Goal: Information Seeking & Learning: Learn about a topic

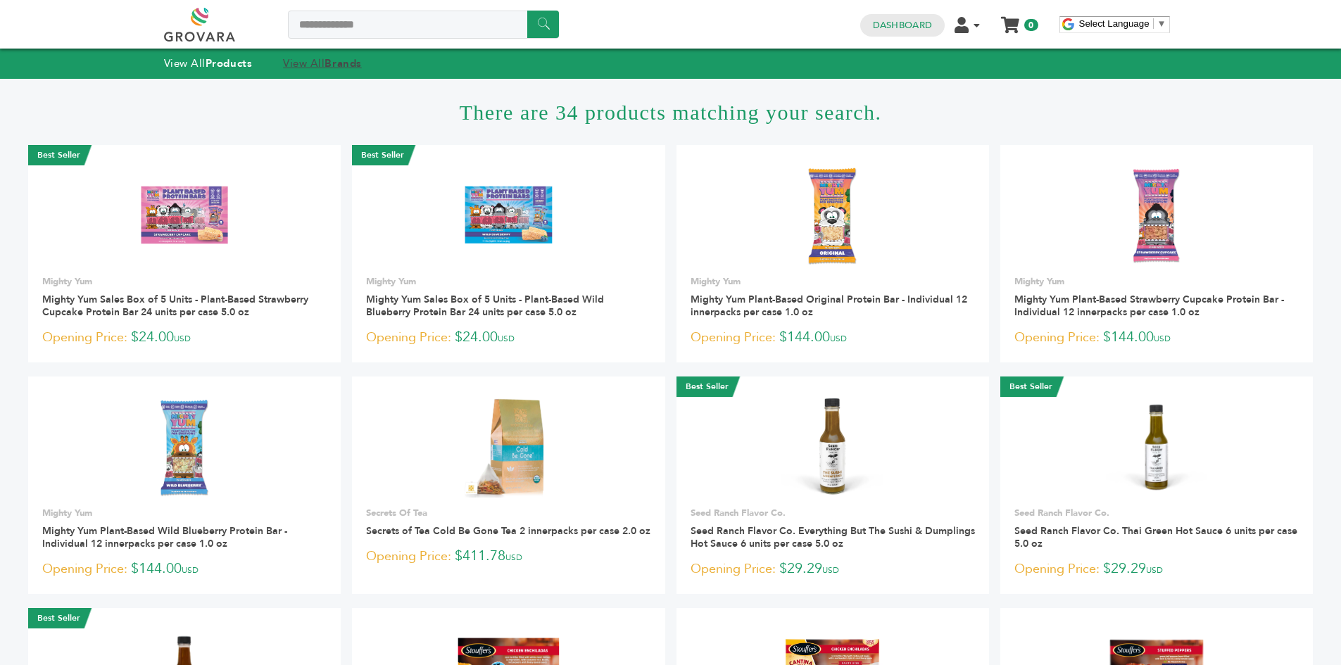
type input "**********"
click at [527, 11] on input "******" at bounding box center [543, 24] width 32 height 27
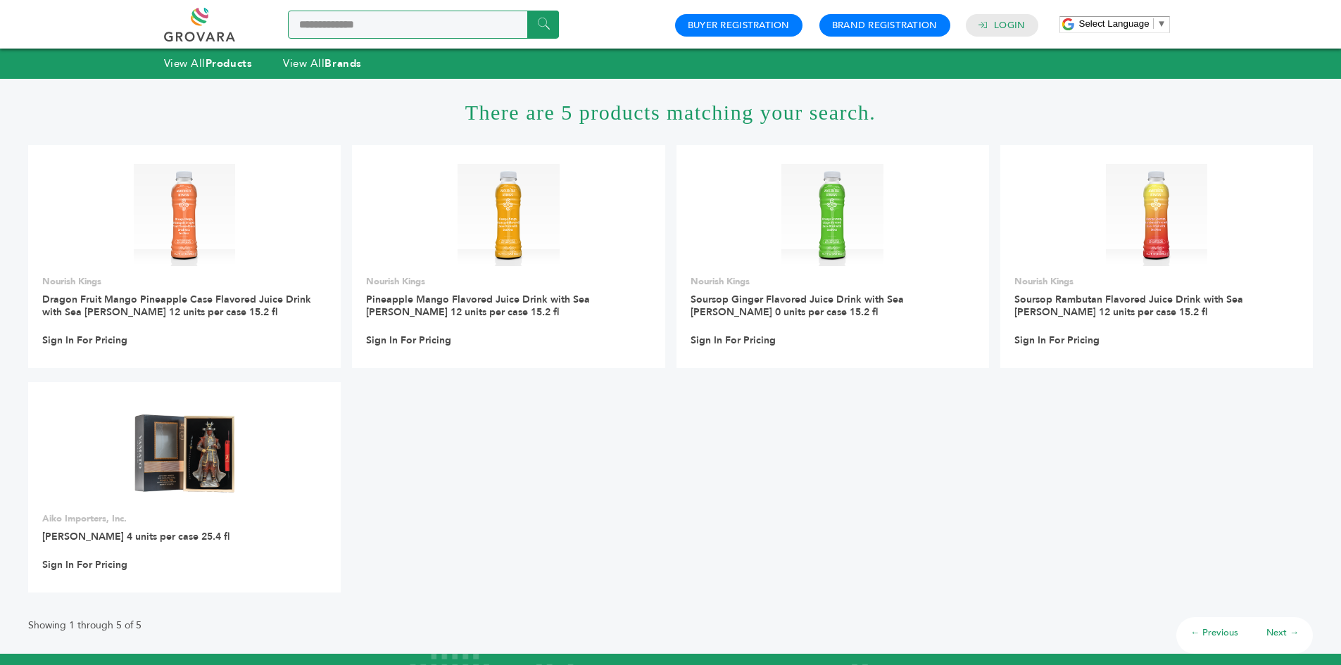
drag, startPoint x: 388, startPoint y: 27, endPoint x: 28, endPoint y: -11, distance: 361.7
click at [28, 0] on html "**********" at bounding box center [670, 332] width 1341 height 665
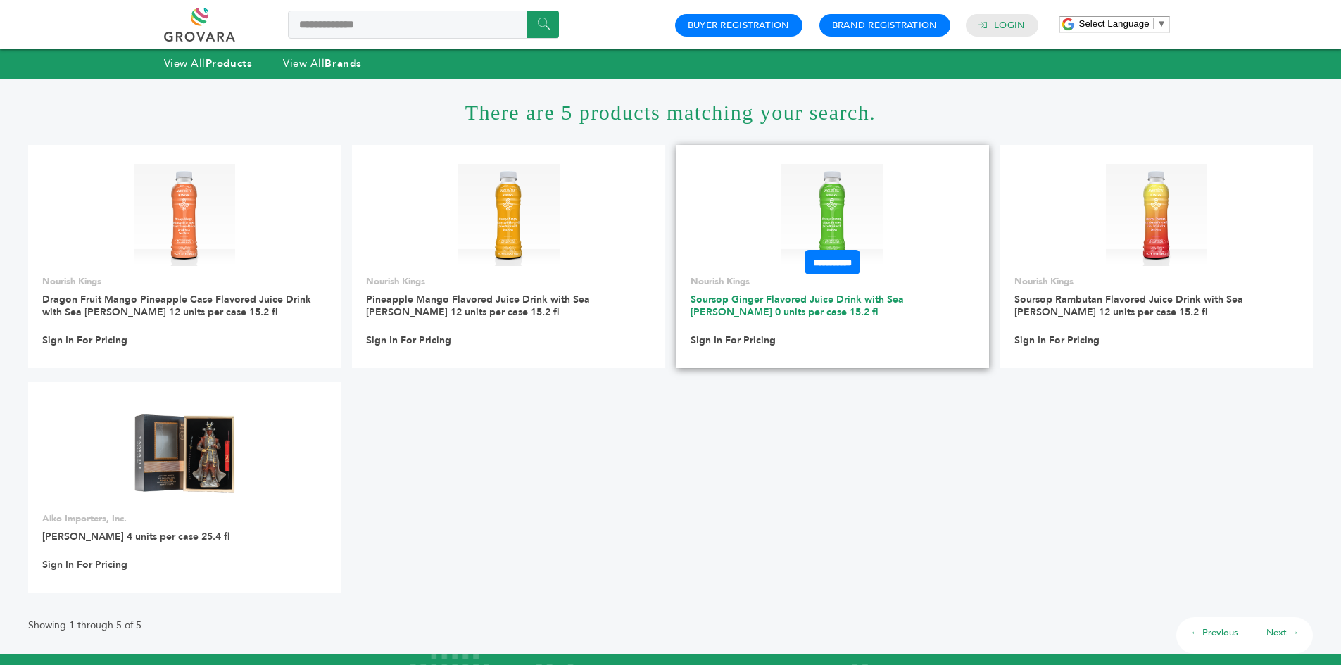
click at [816, 295] on link "Soursop Ginger Flavored Juice Drink with Sea [PERSON_NAME] 0 units per case 15.…" at bounding box center [796, 306] width 213 height 26
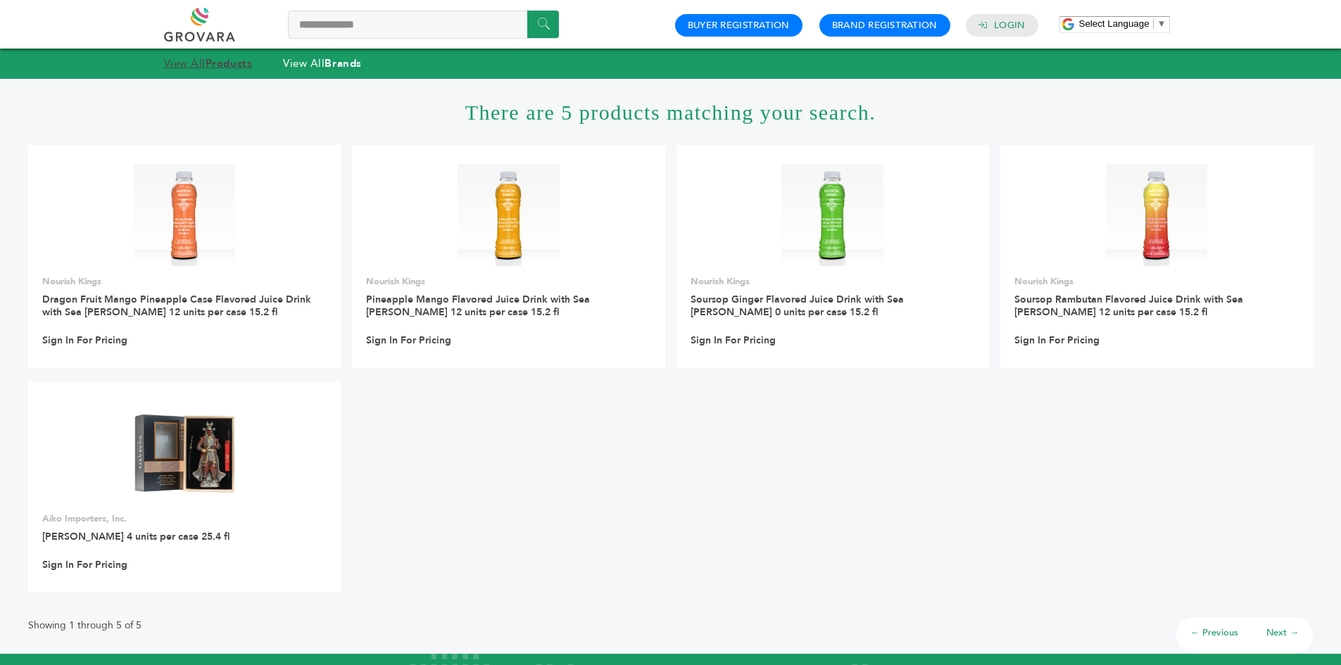
click at [239, 65] on strong "Products" at bounding box center [229, 63] width 46 height 14
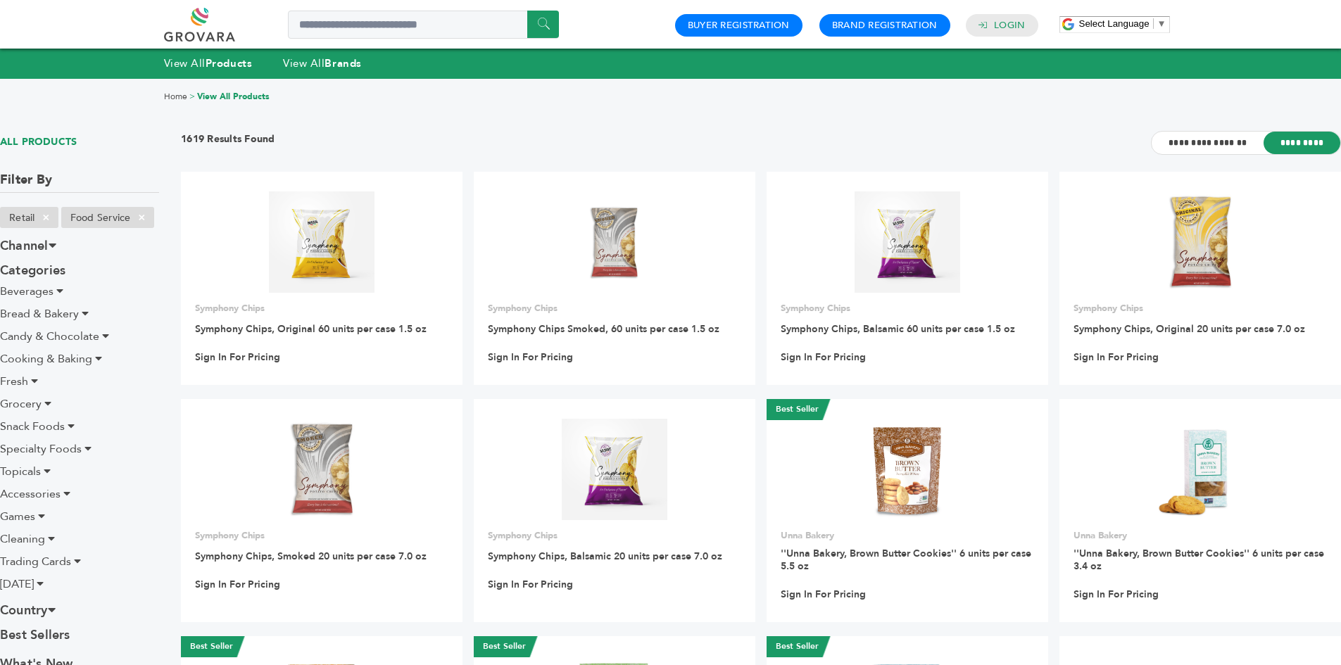
click at [52, 294] on span "Beverages" at bounding box center [26, 291] width 53 height 15
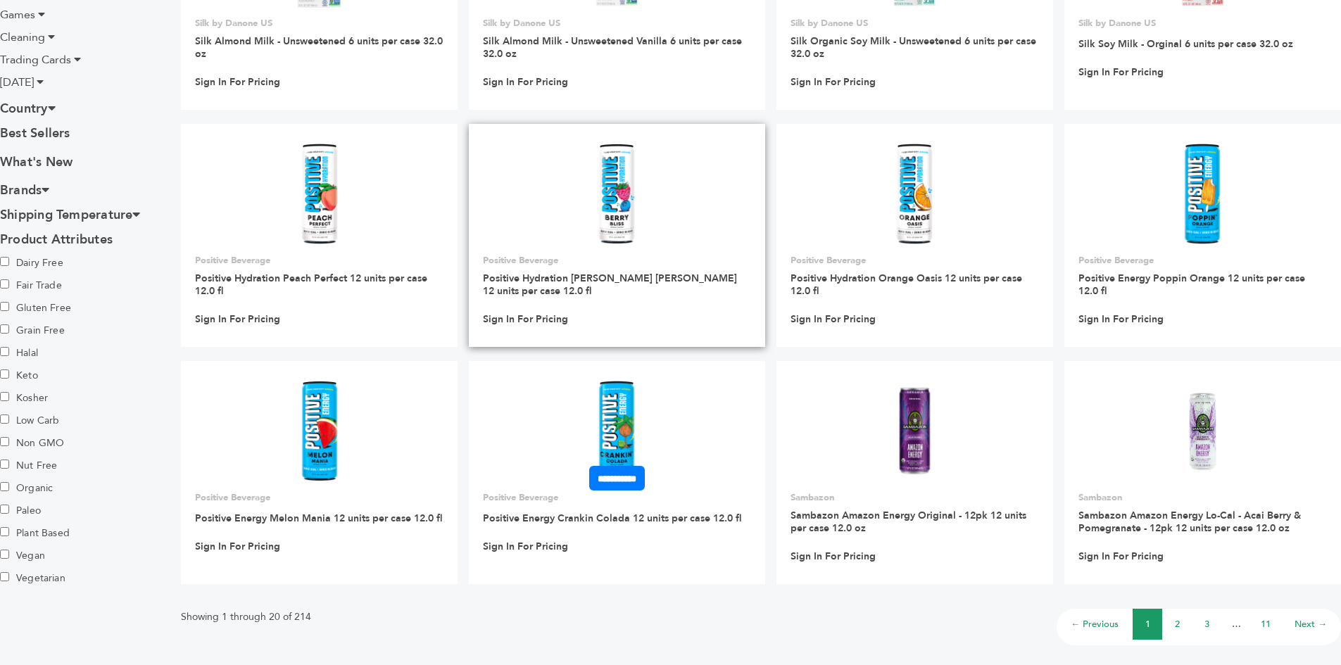
scroll to position [633, 0]
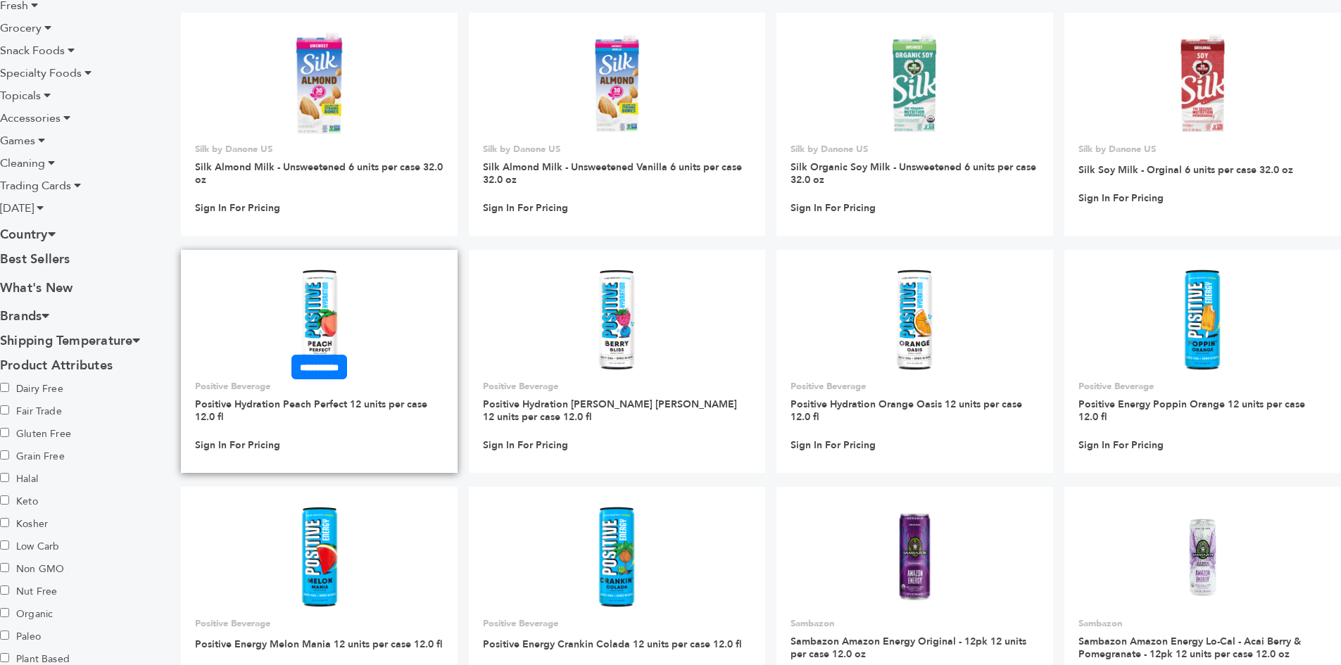
click at [396, 327] on link at bounding box center [319, 320] width 277 height 120
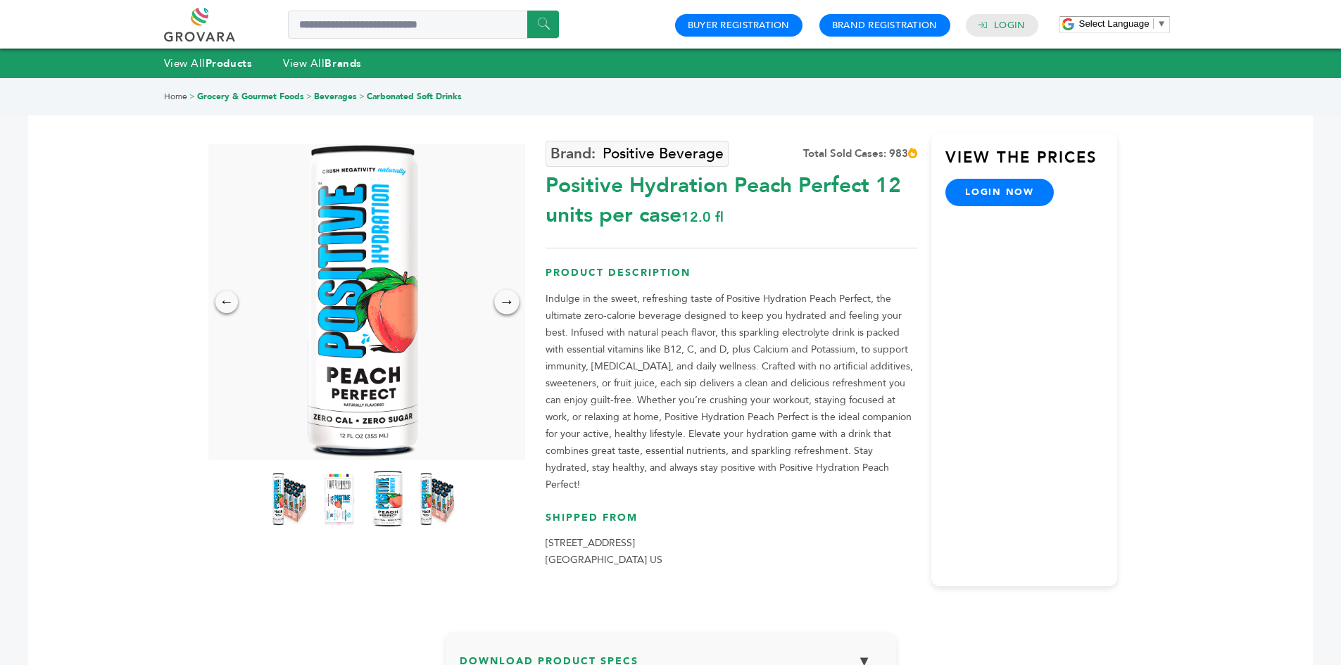
click at [502, 303] on div "→" at bounding box center [506, 301] width 25 height 25
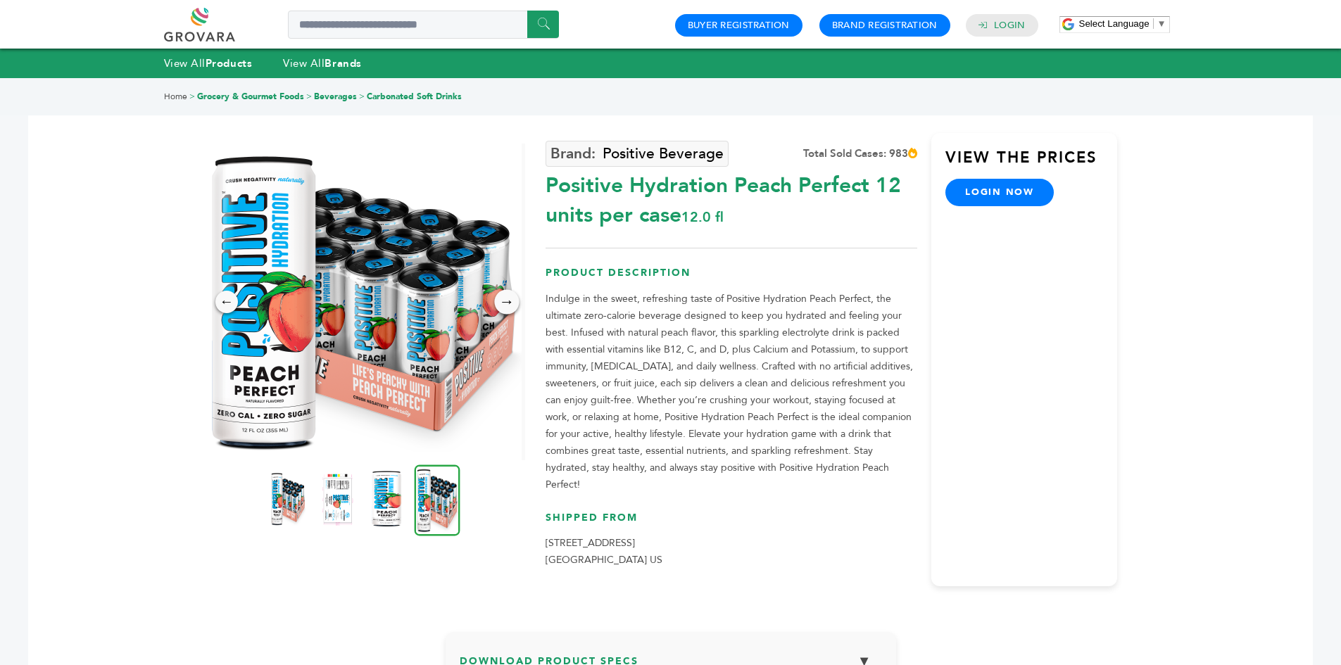
click at [505, 302] on div "→" at bounding box center [506, 301] width 25 height 25
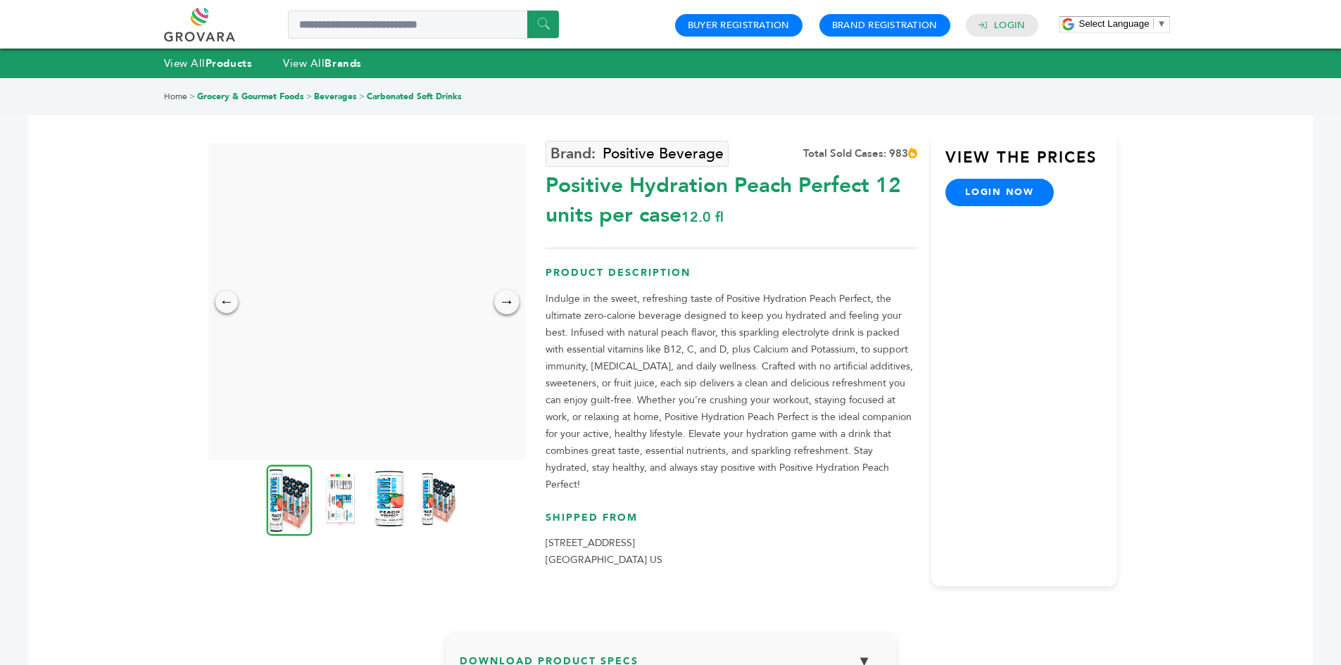
click at [505, 302] on div "→" at bounding box center [506, 301] width 25 height 25
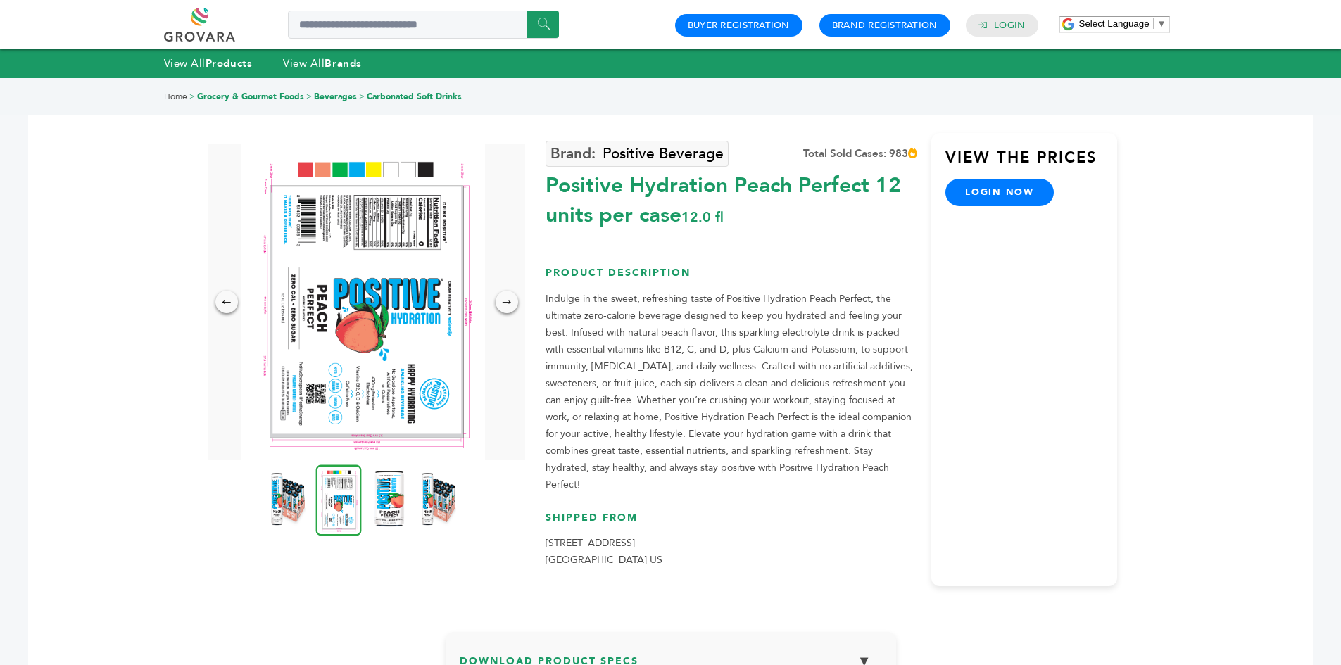
click at [386, 334] on img at bounding box center [363, 302] width 244 height 317
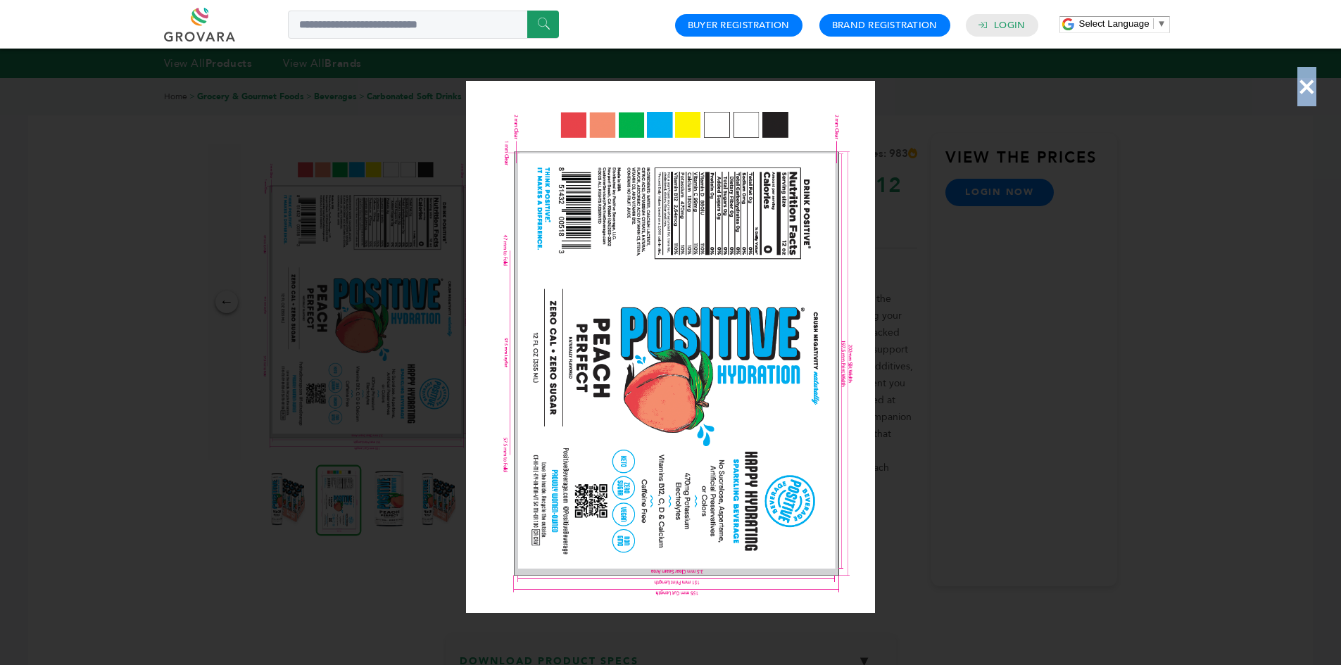
click at [386, 334] on div "×" at bounding box center [670, 332] width 1341 height 665
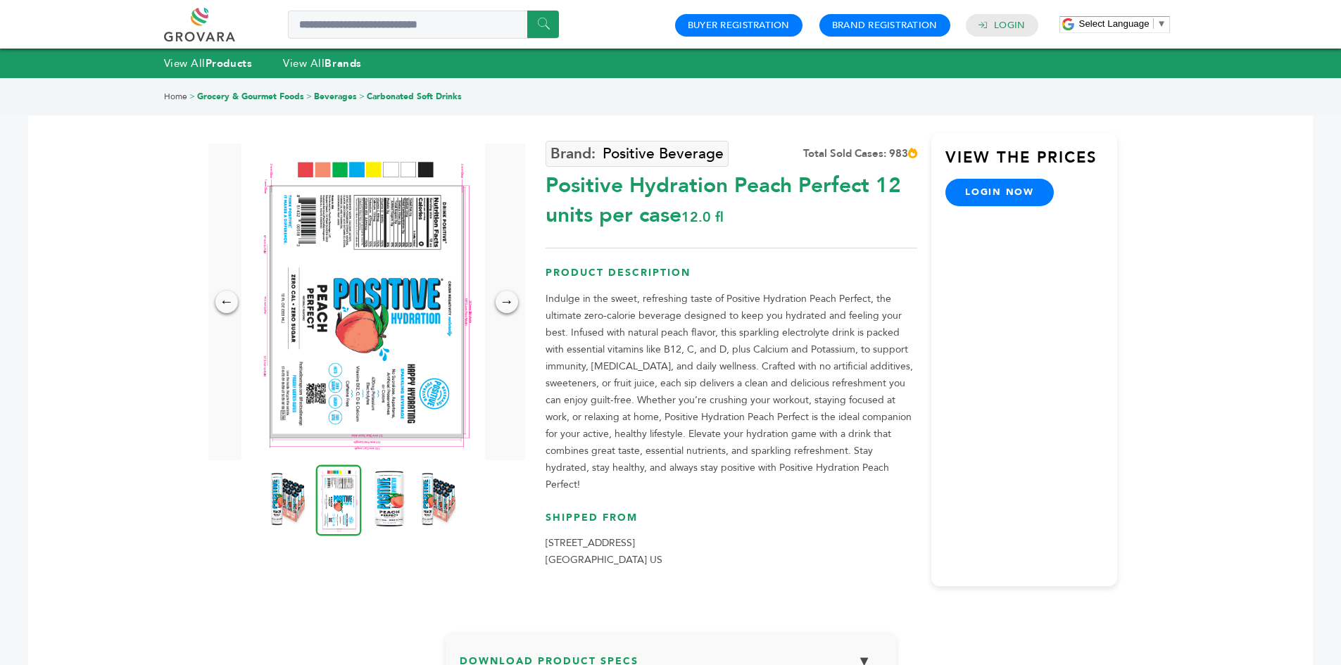
click at [386, 334] on img at bounding box center [363, 302] width 244 height 317
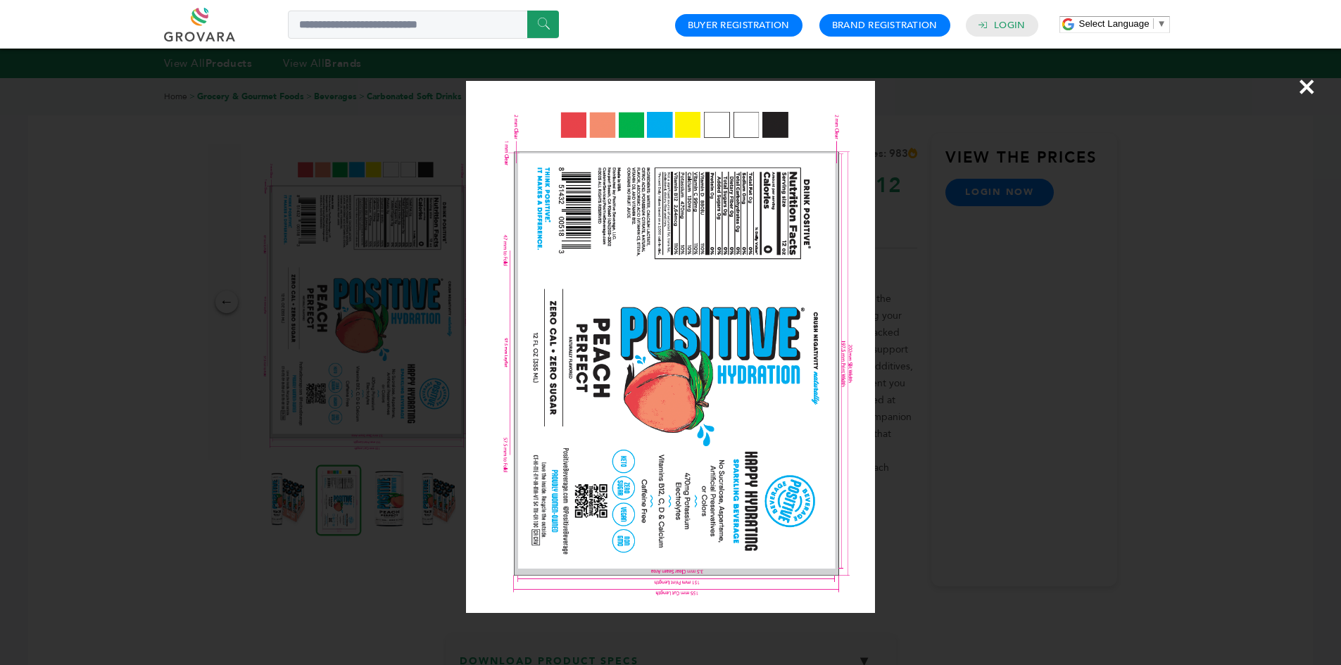
click at [382, 127] on div "×" at bounding box center [670, 332] width 1341 height 665
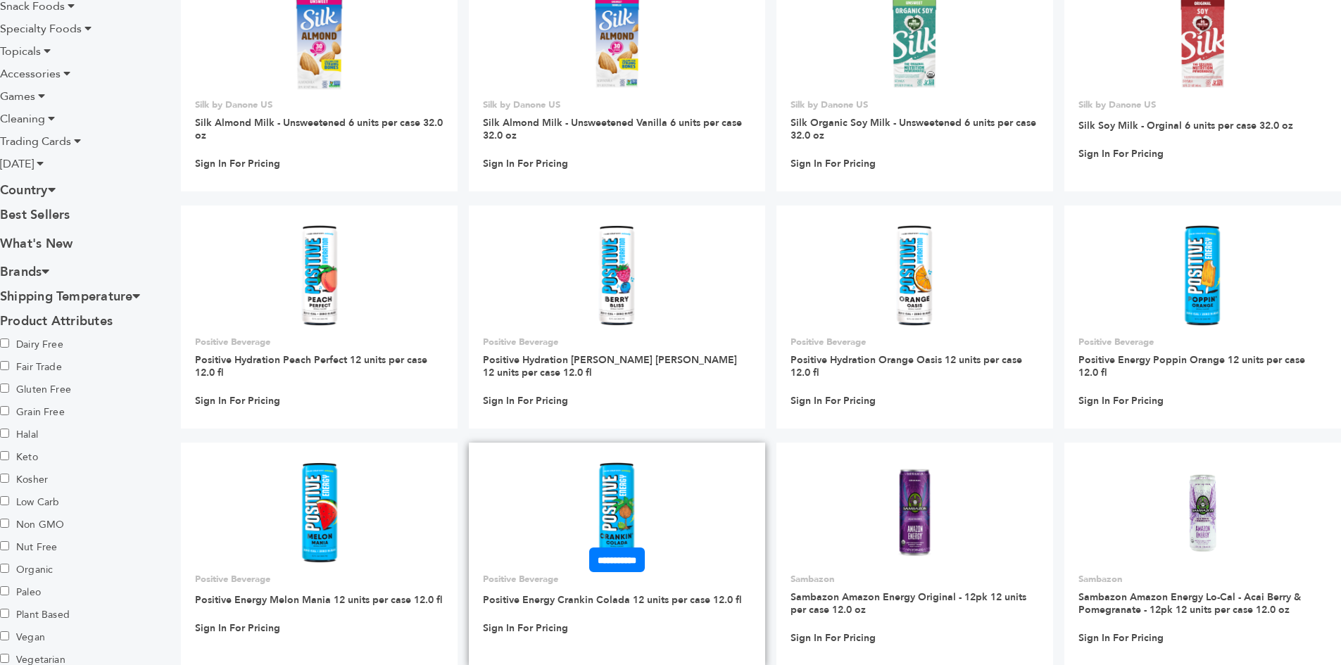
scroll to position [985, 0]
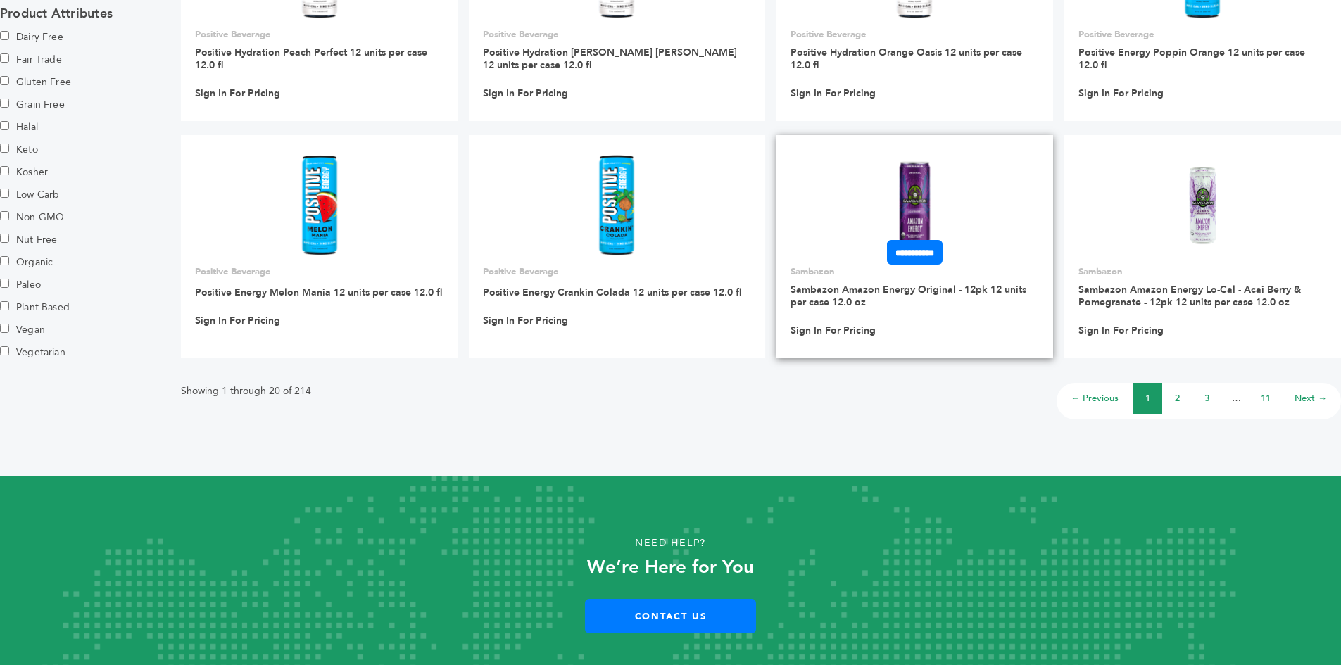
click at [823, 240] on form "**********" at bounding box center [914, 252] width 277 height 25
click at [899, 196] on img at bounding box center [914, 205] width 71 height 101
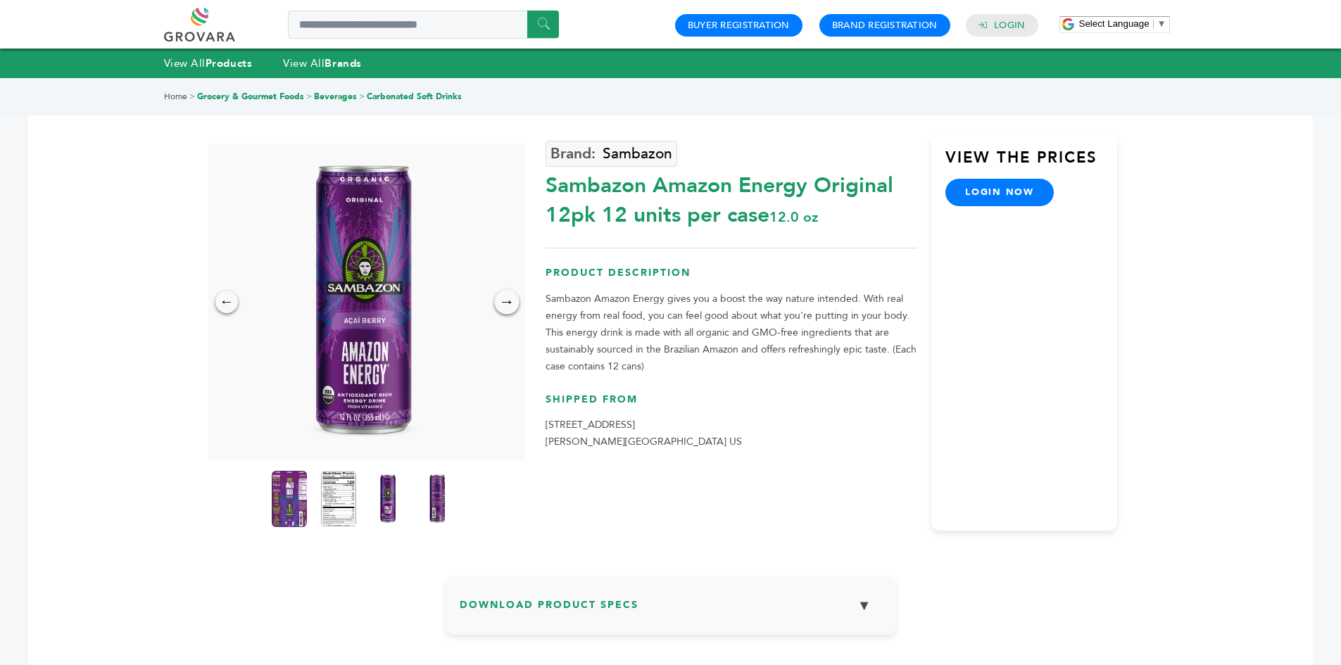
click at [515, 300] on div "→" at bounding box center [506, 301] width 25 height 25
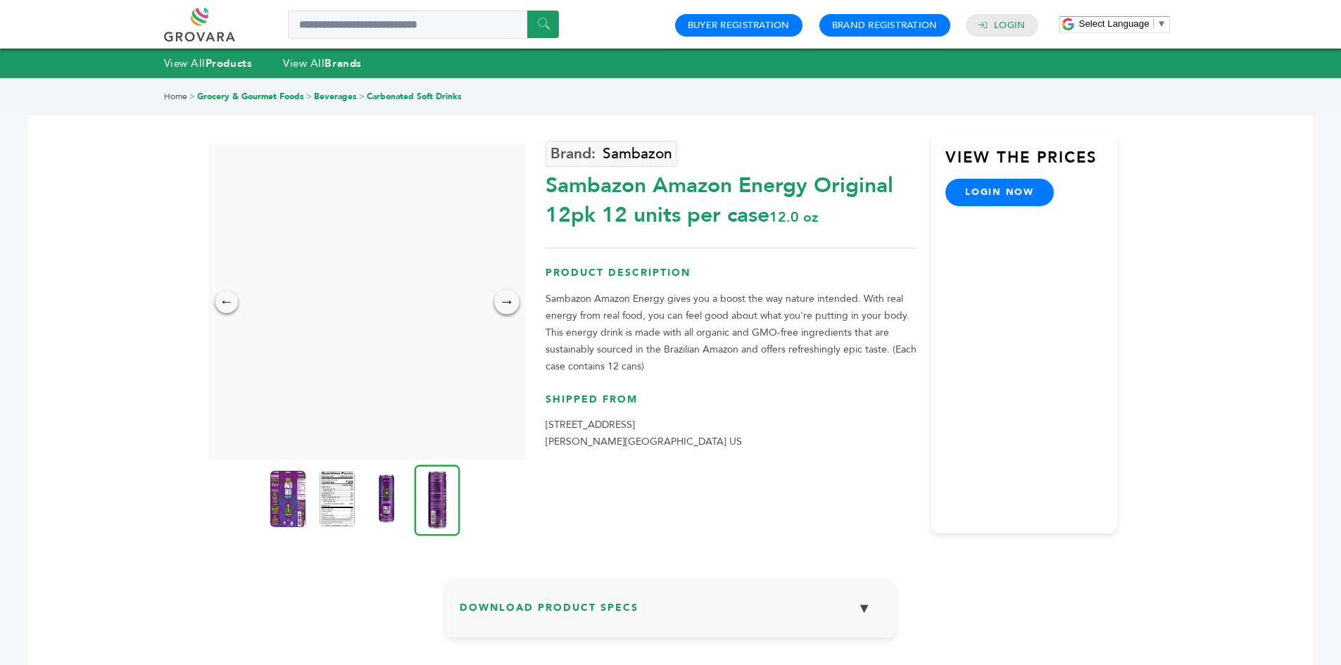
click at [515, 300] on div "→" at bounding box center [506, 301] width 25 height 25
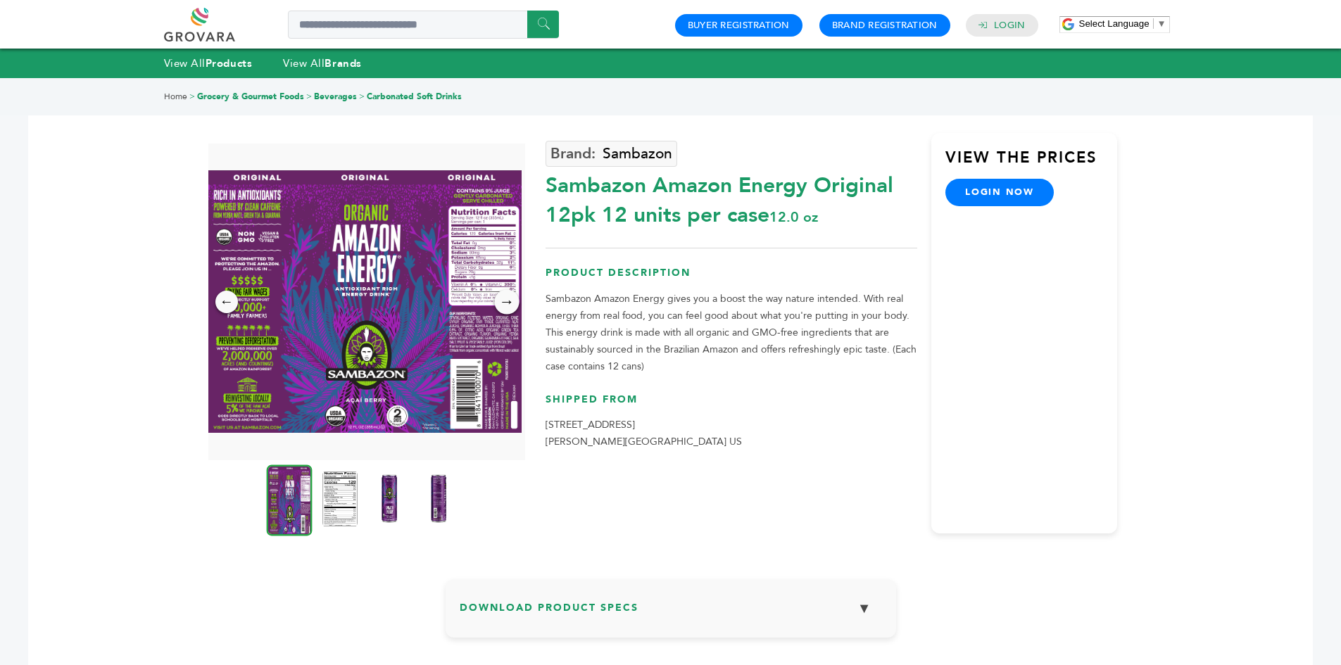
click at [514, 301] on div "→" at bounding box center [506, 301] width 25 height 25
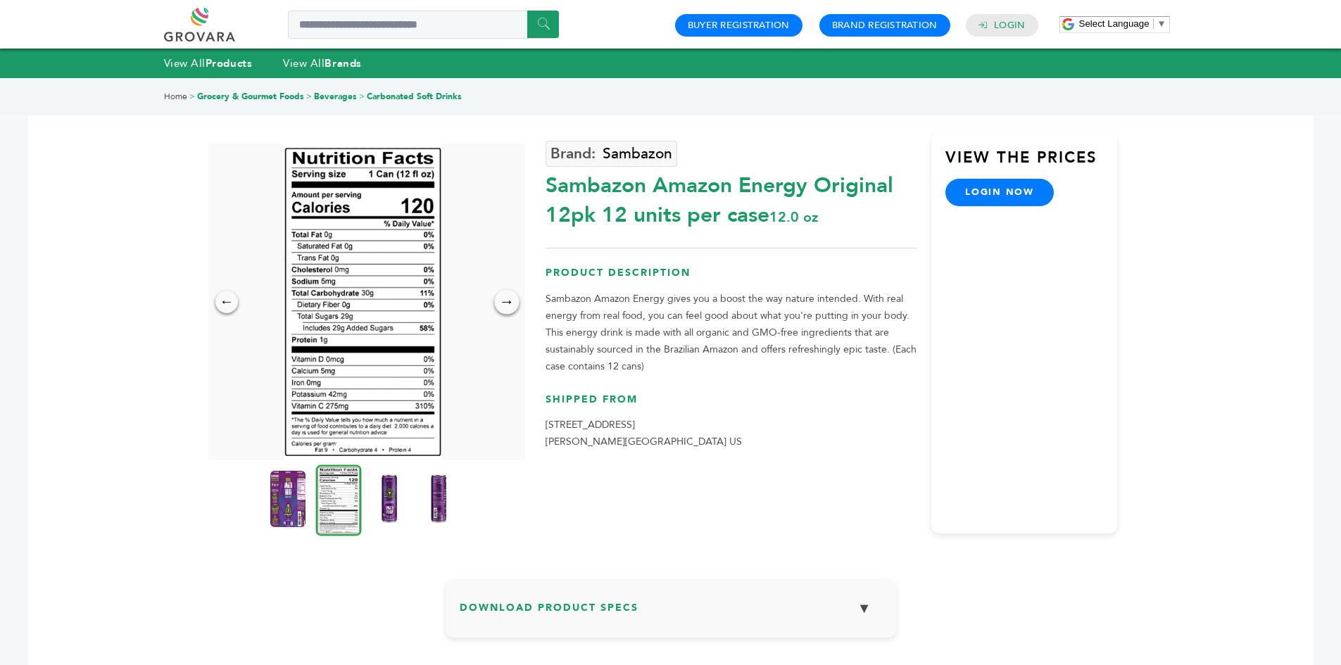
click at [514, 301] on div "→" at bounding box center [506, 301] width 25 height 25
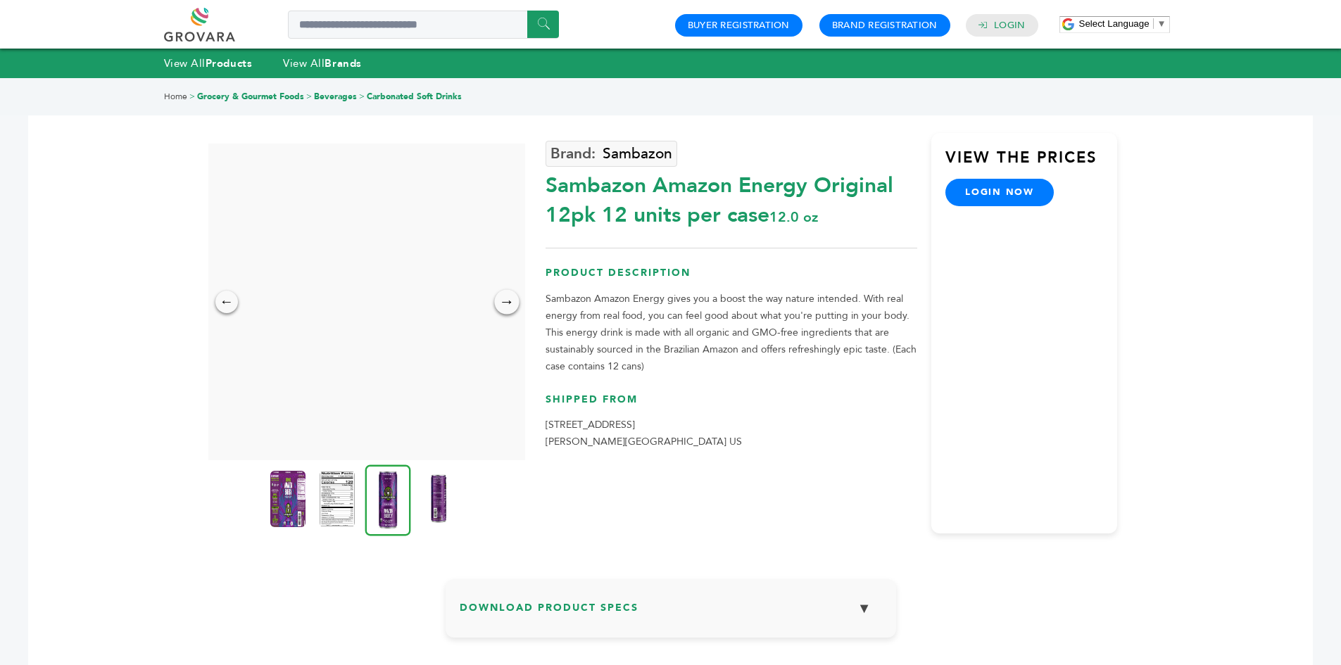
click at [514, 301] on div "→" at bounding box center [506, 301] width 25 height 25
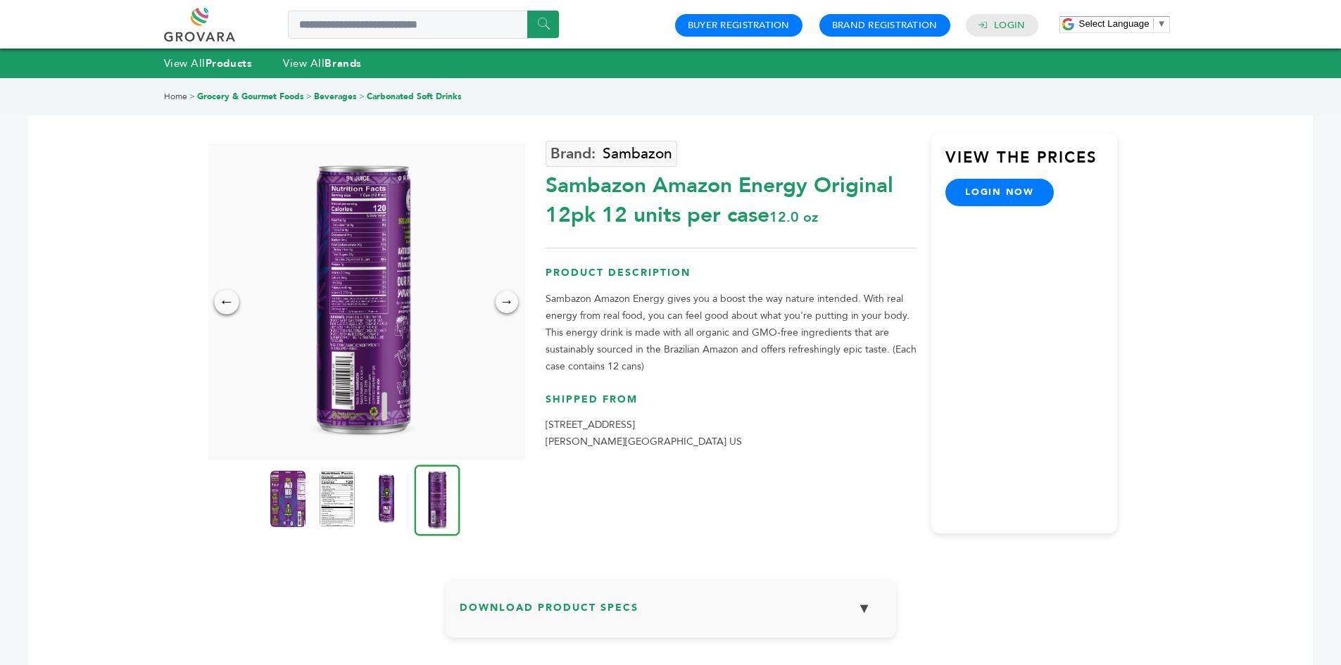
click at [218, 301] on div "←" at bounding box center [226, 301] width 25 height 25
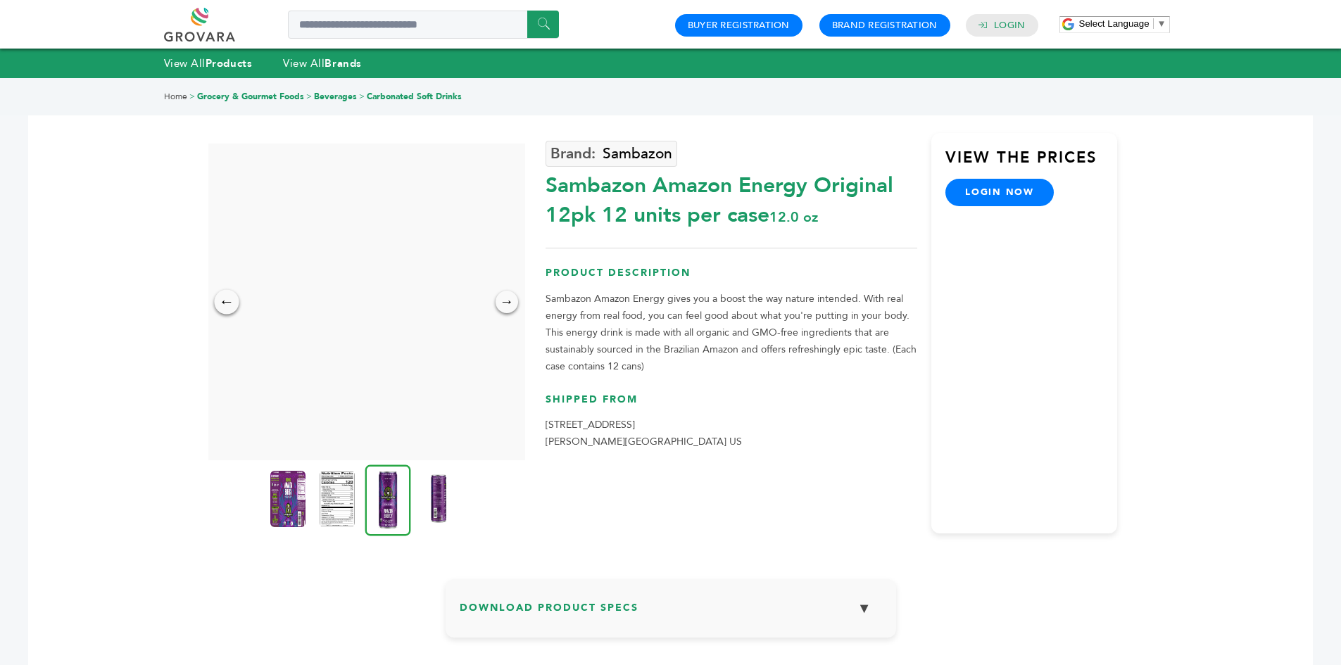
click at [215, 297] on div "←" at bounding box center [226, 301] width 25 height 25
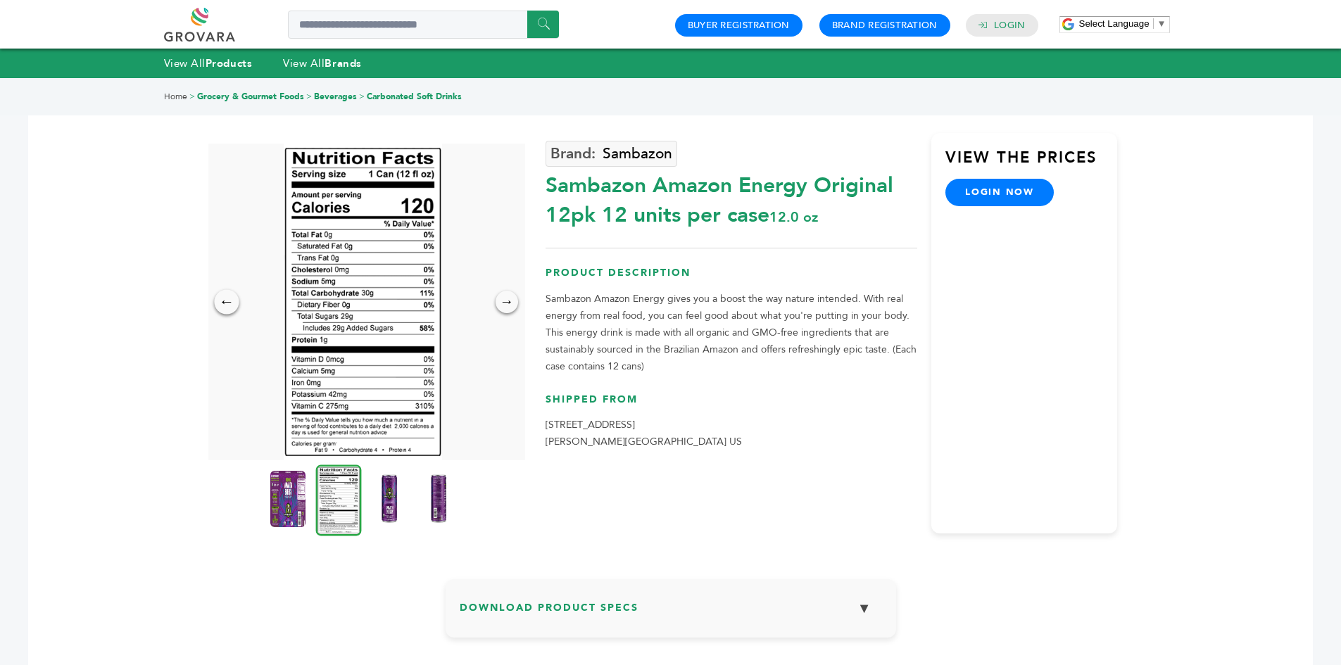
click at [225, 305] on div "←" at bounding box center [226, 301] width 25 height 25
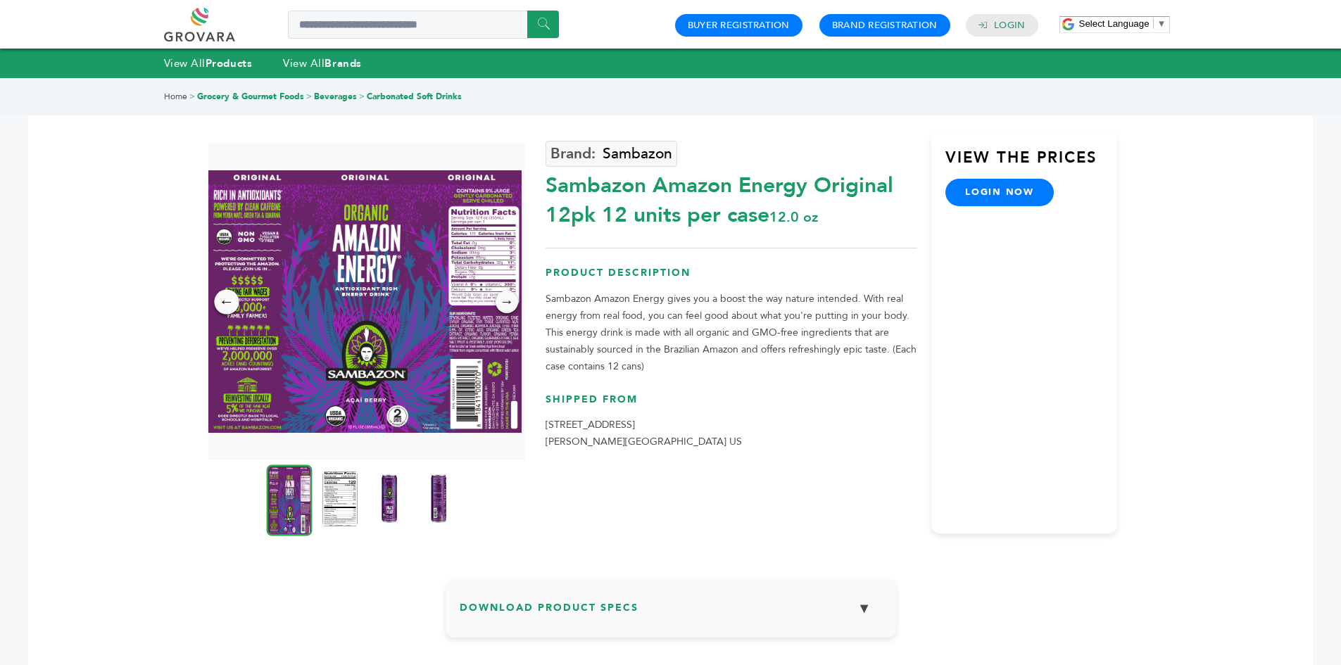
click at [225, 305] on div "←" at bounding box center [226, 301] width 25 height 25
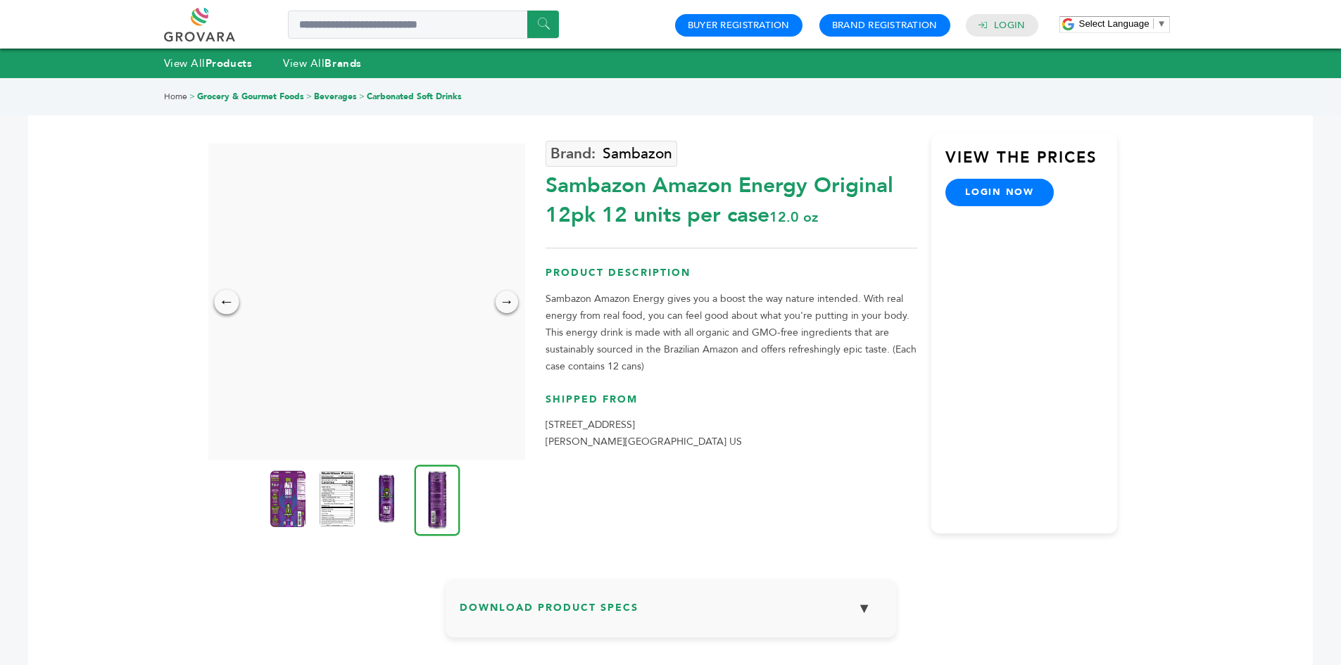
click at [225, 305] on div "←" at bounding box center [226, 301] width 25 height 25
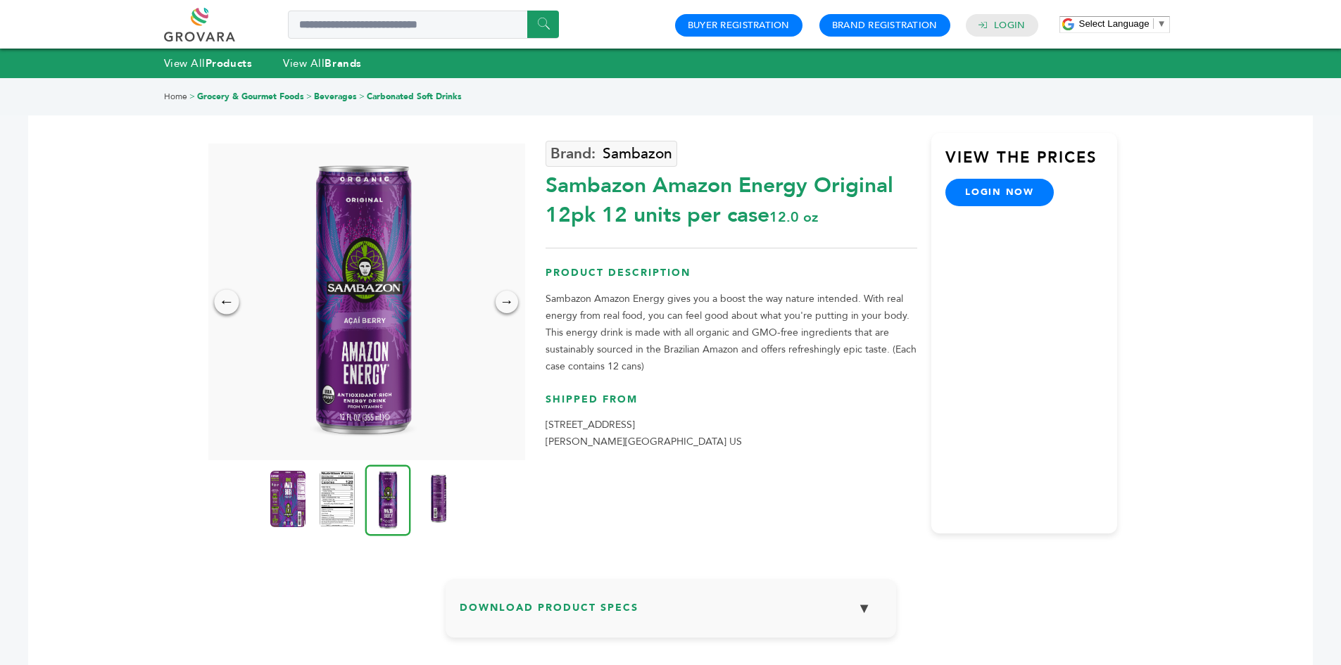
click at [225, 305] on div "←" at bounding box center [226, 301] width 25 height 25
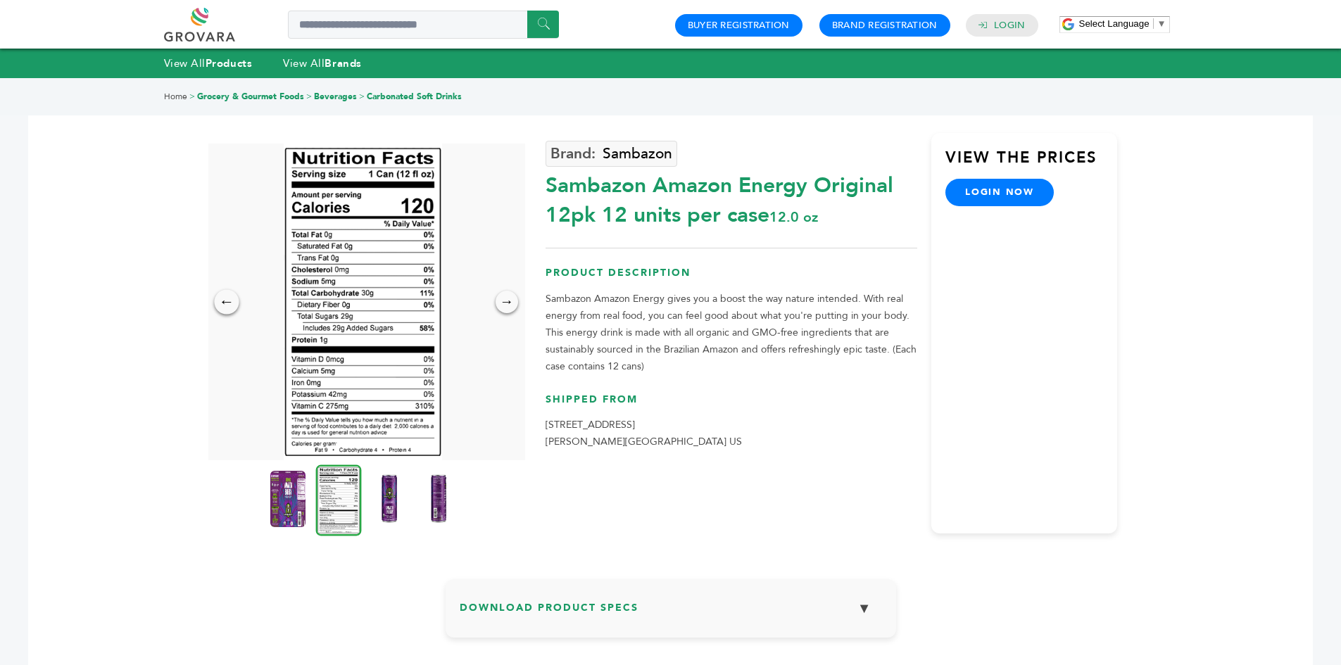
click at [229, 298] on div "←" at bounding box center [226, 301] width 25 height 25
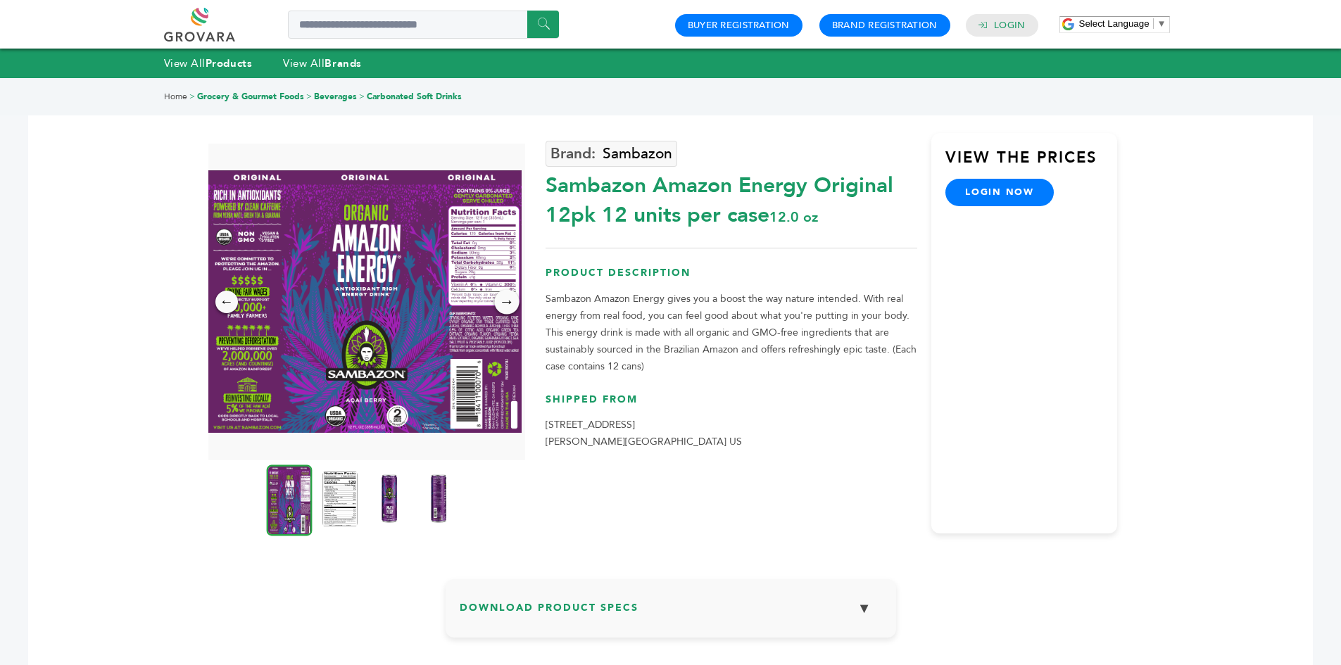
click at [499, 305] on div "→" at bounding box center [506, 301] width 25 height 25
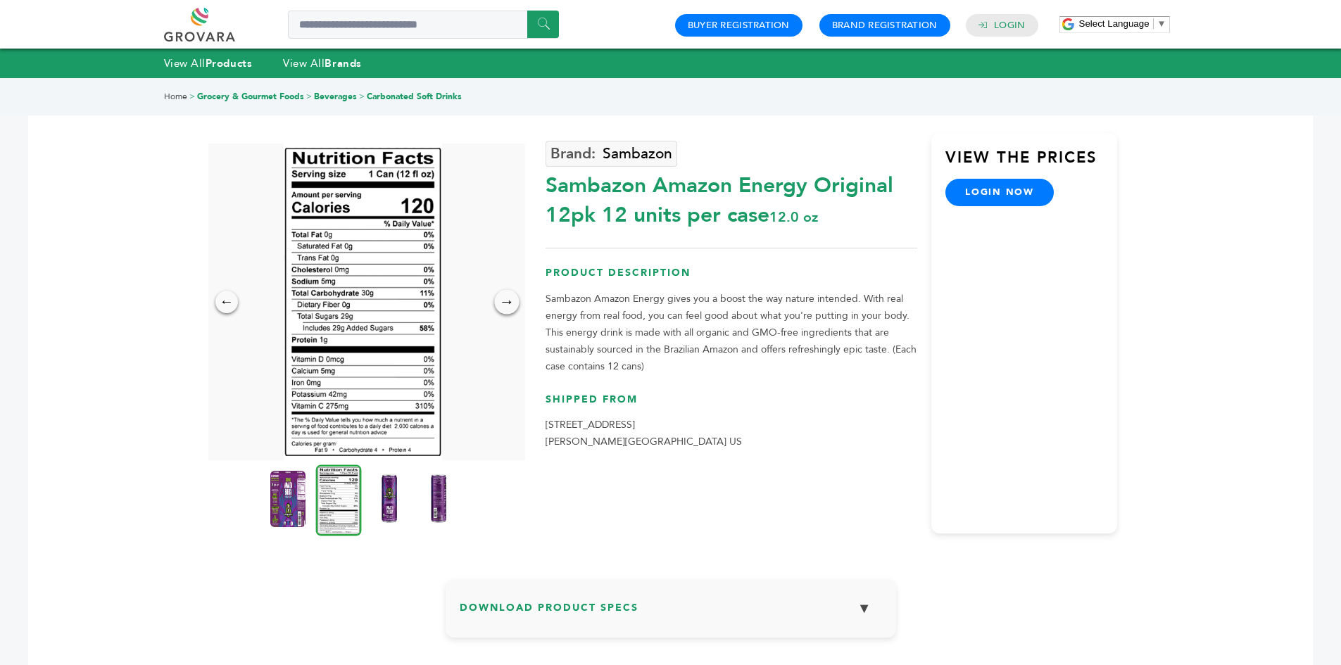
click at [499, 305] on div "→" at bounding box center [506, 301] width 25 height 25
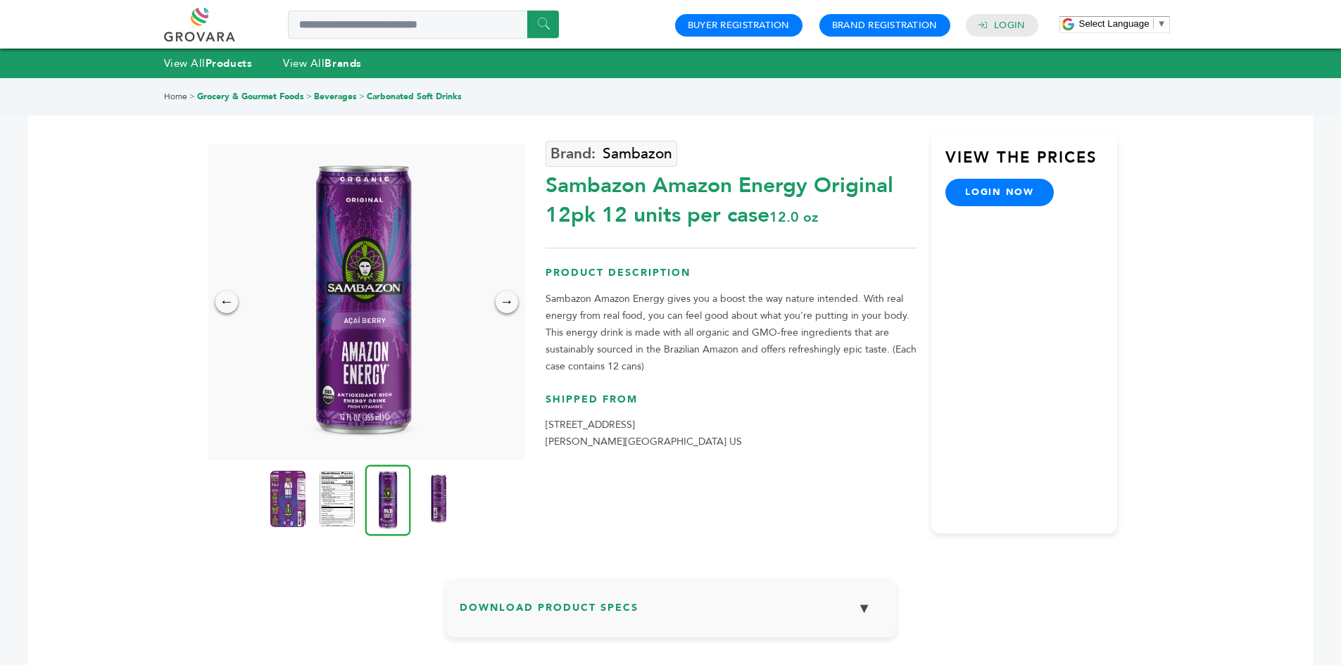
click at [389, 411] on img at bounding box center [363, 302] width 220 height 317
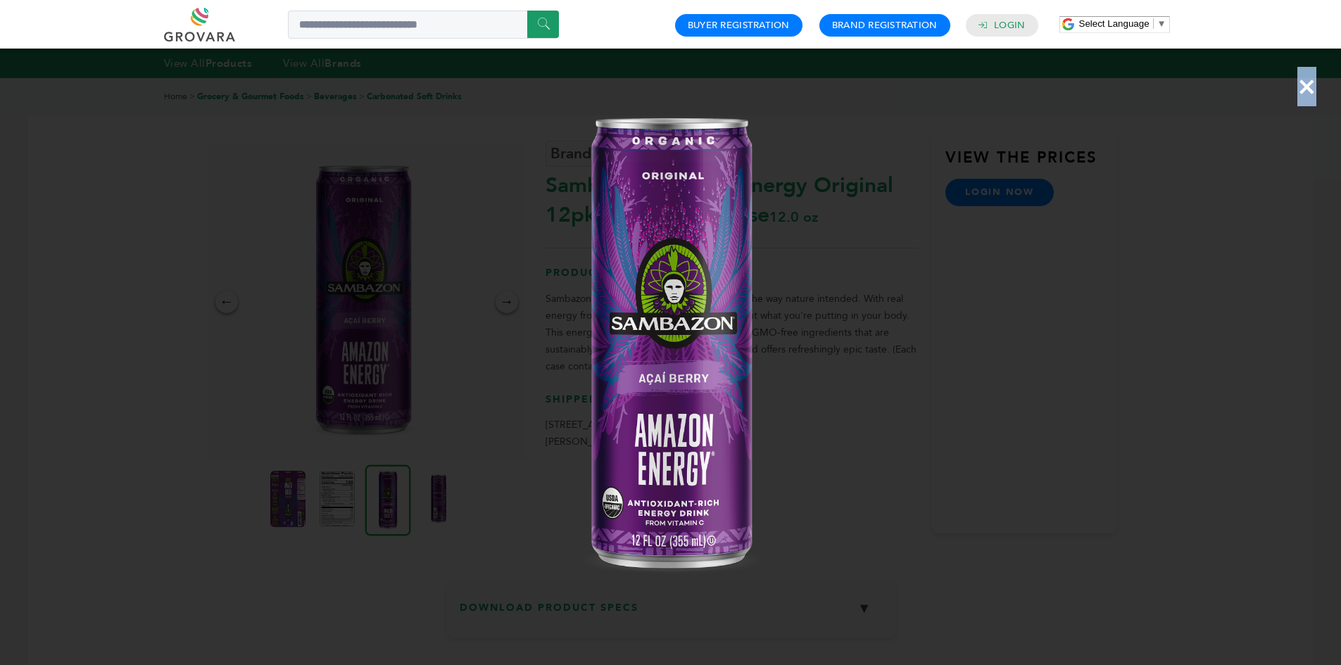
drag, startPoint x: 389, startPoint y: 411, endPoint x: 365, endPoint y: 350, distance: 65.5
click at [386, 381] on div "×" at bounding box center [670, 332] width 1341 height 665
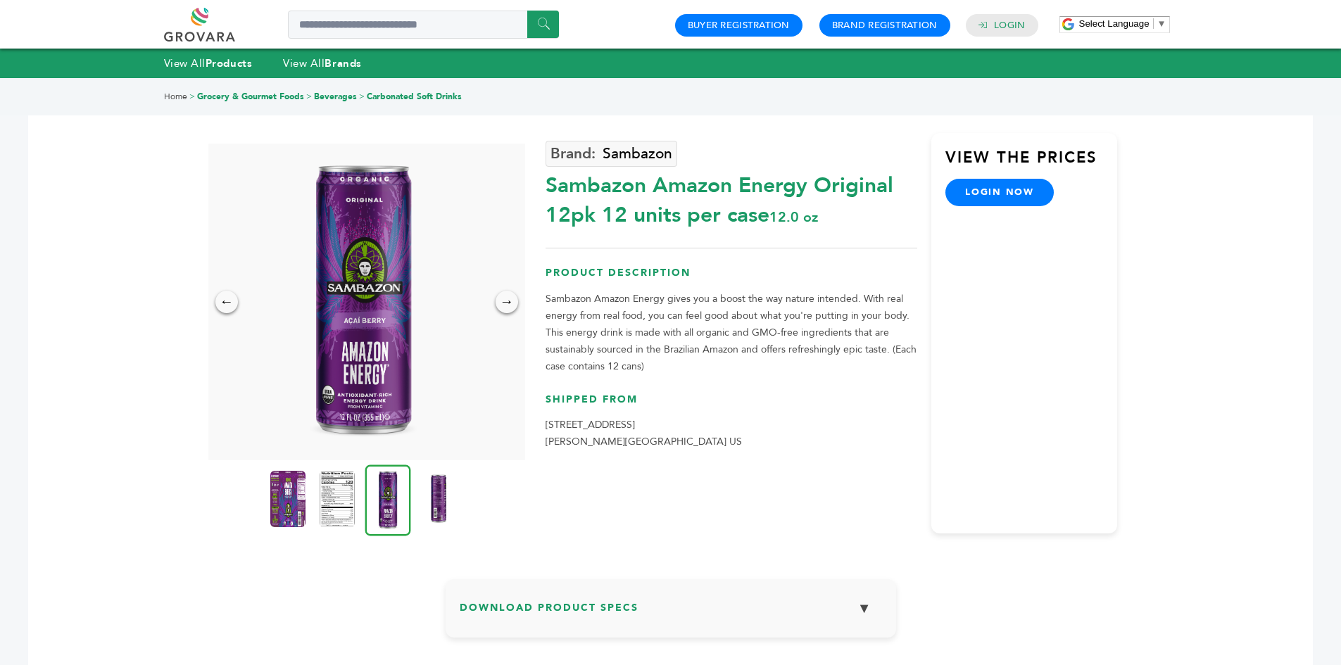
drag, startPoint x: 655, startPoint y: 607, endPoint x: 624, endPoint y: 607, distance: 31.0
click at [655, 607] on h3 "Download Product Specs ▼" at bounding box center [671, 613] width 422 height 41
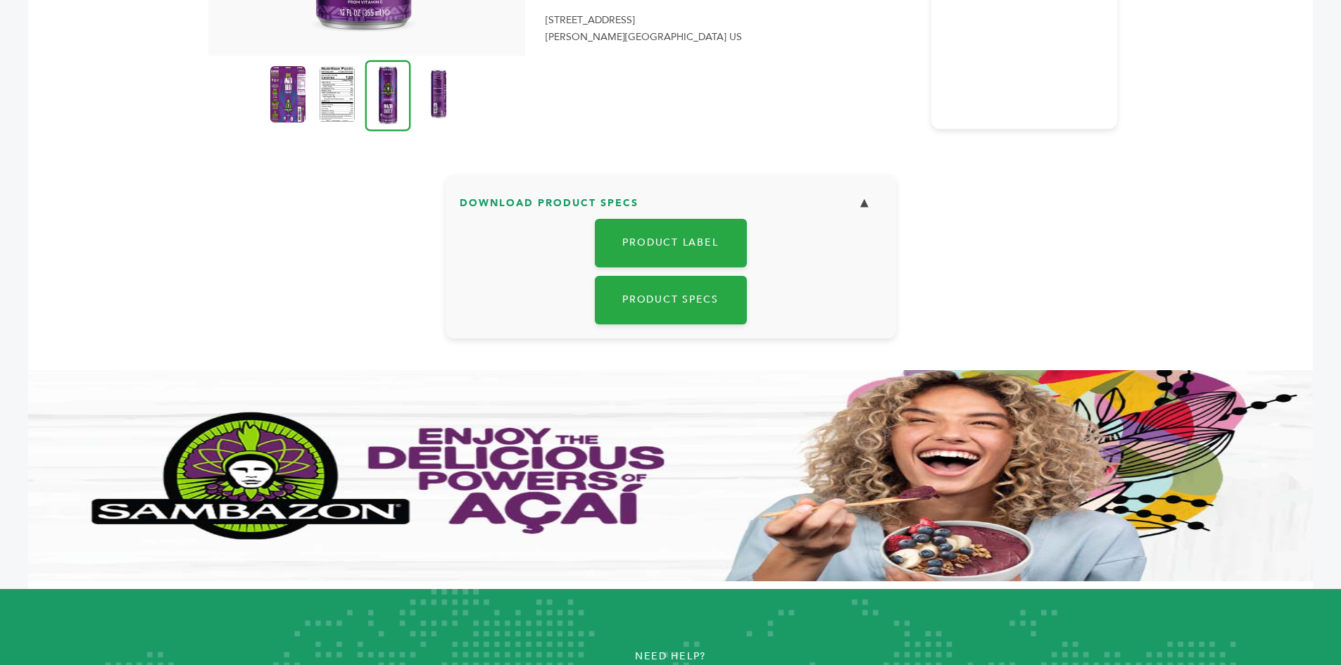
scroll to position [403, 0]
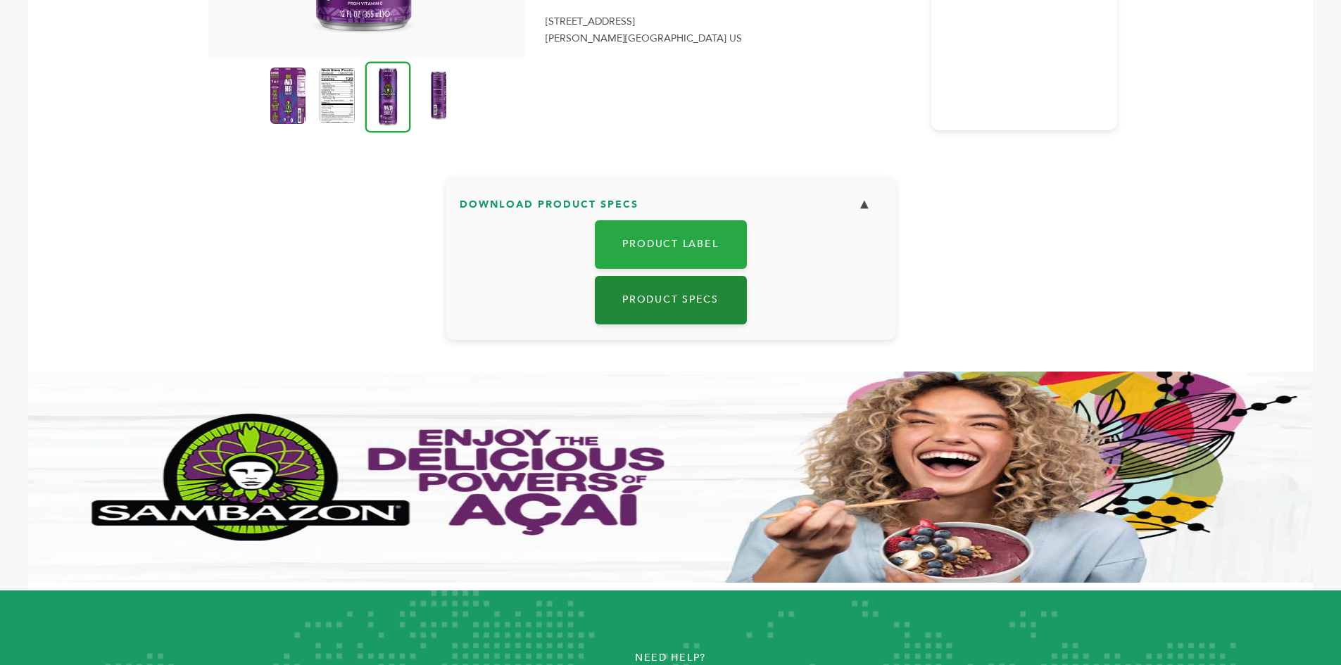
click at [650, 296] on link "Product Specs" at bounding box center [671, 300] width 152 height 49
click at [648, 293] on link "Product Specs" at bounding box center [671, 300] width 152 height 49
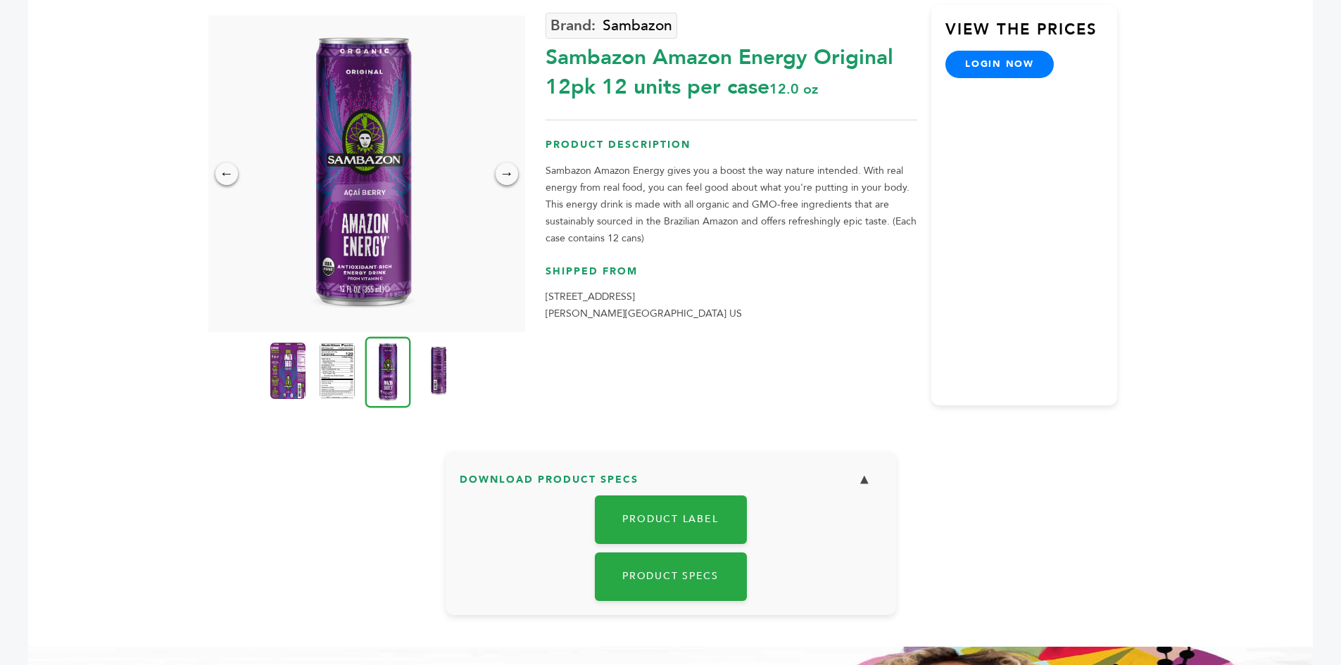
scroll to position [282, 0]
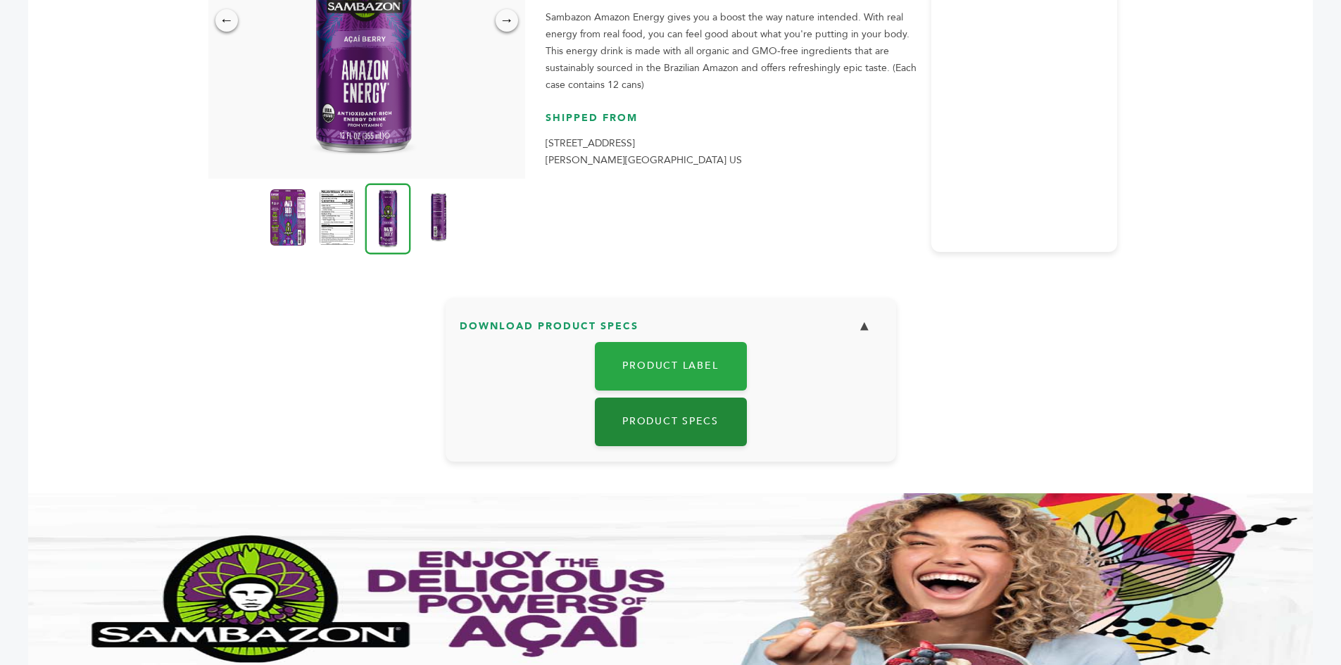
click at [680, 419] on link "Product Specs" at bounding box center [671, 422] width 152 height 49
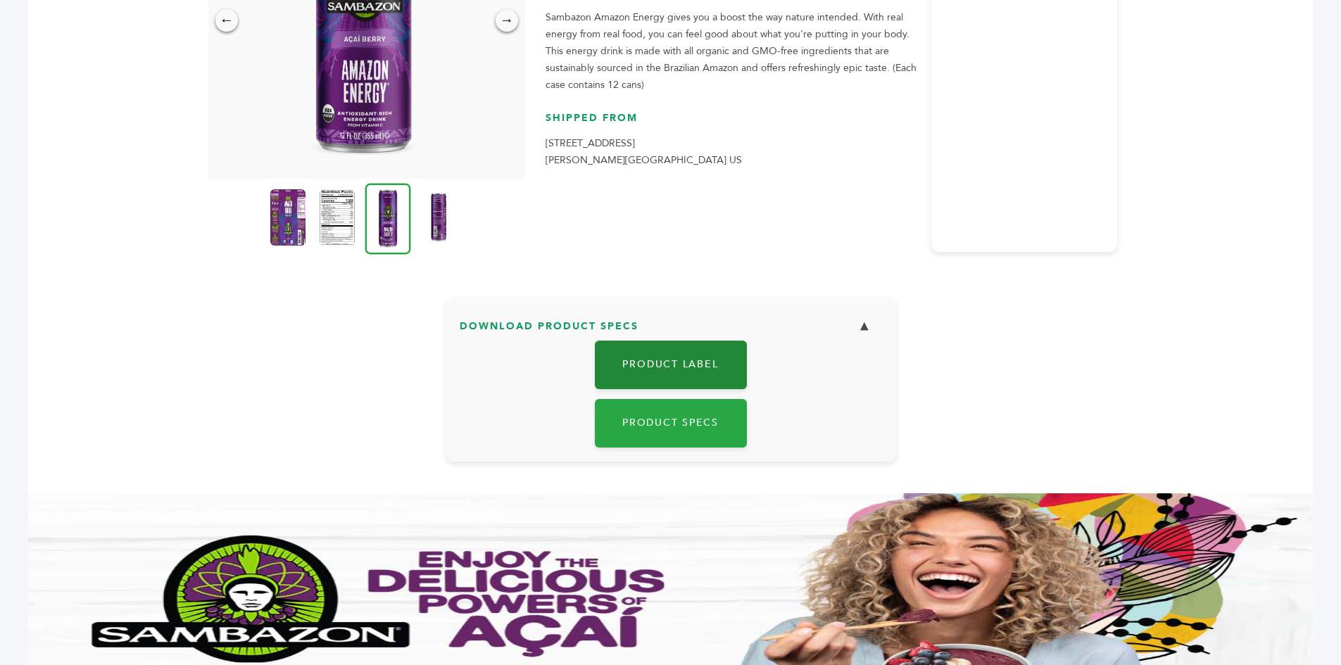
click at [694, 360] on link "Product Label" at bounding box center [671, 365] width 152 height 49
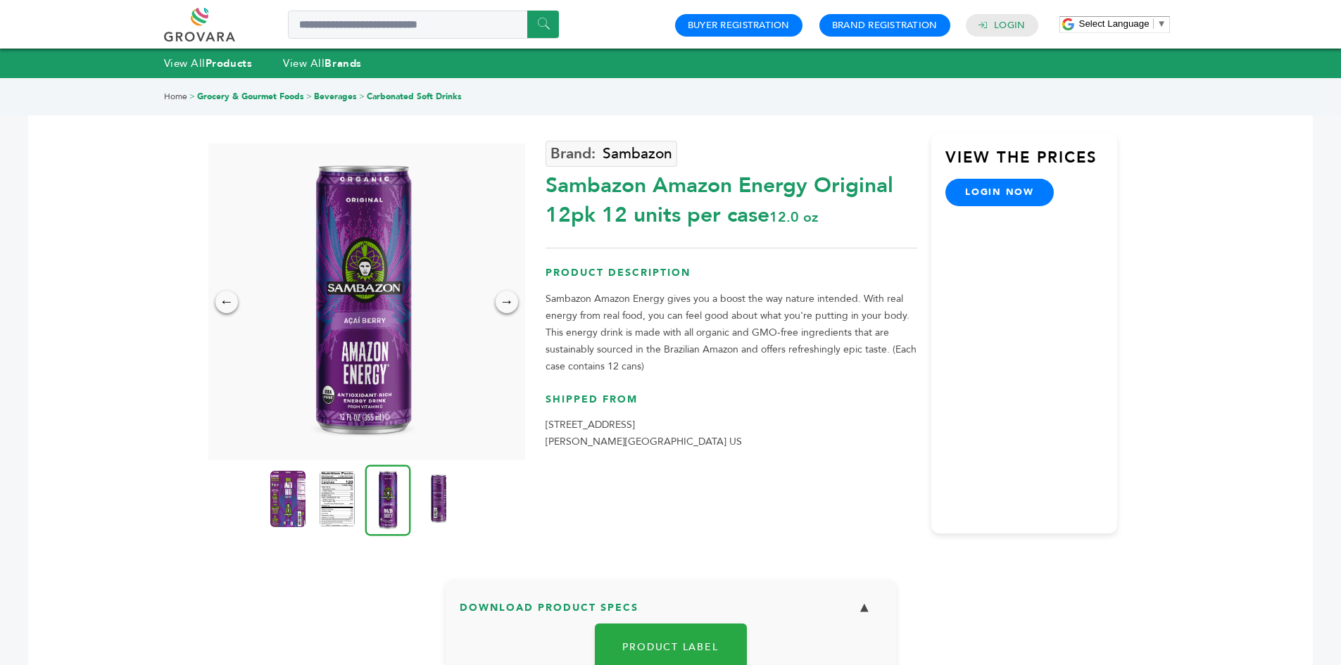
click at [1001, 194] on link "login now" at bounding box center [999, 192] width 108 height 27
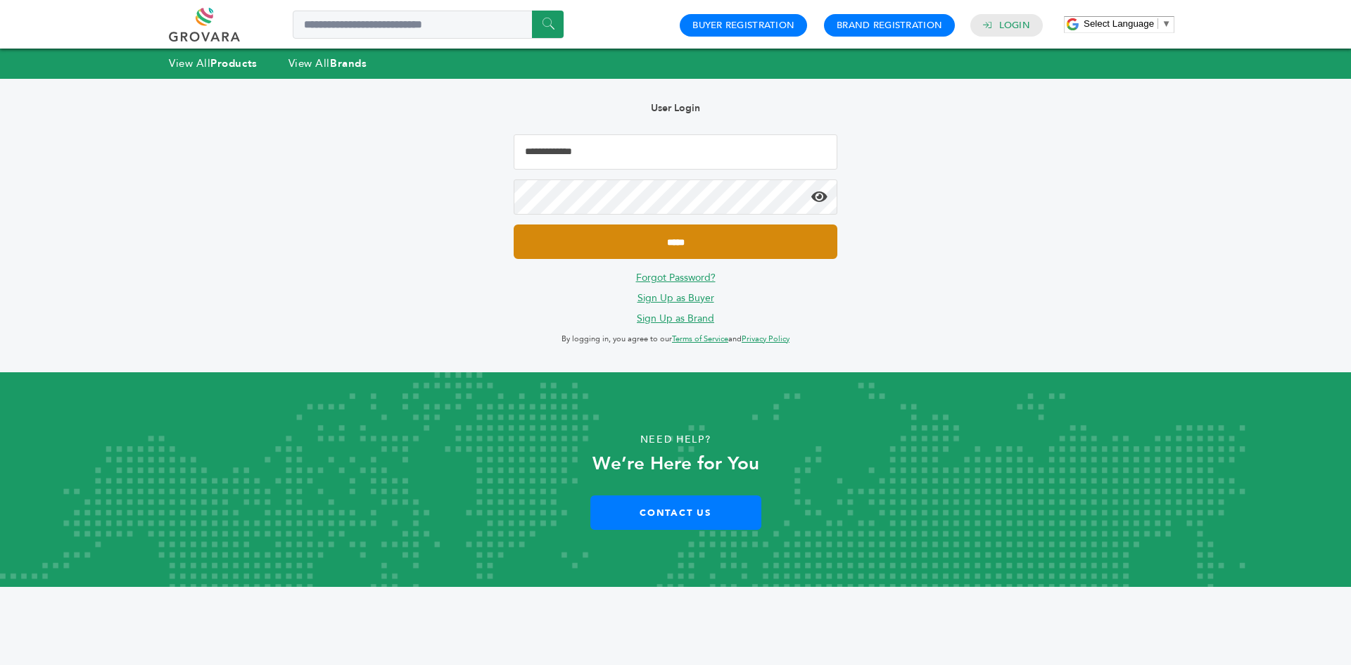
type input "**********"
click at [714, 248] on input "*****" at bounding box center [676, 242] width 324 height 34
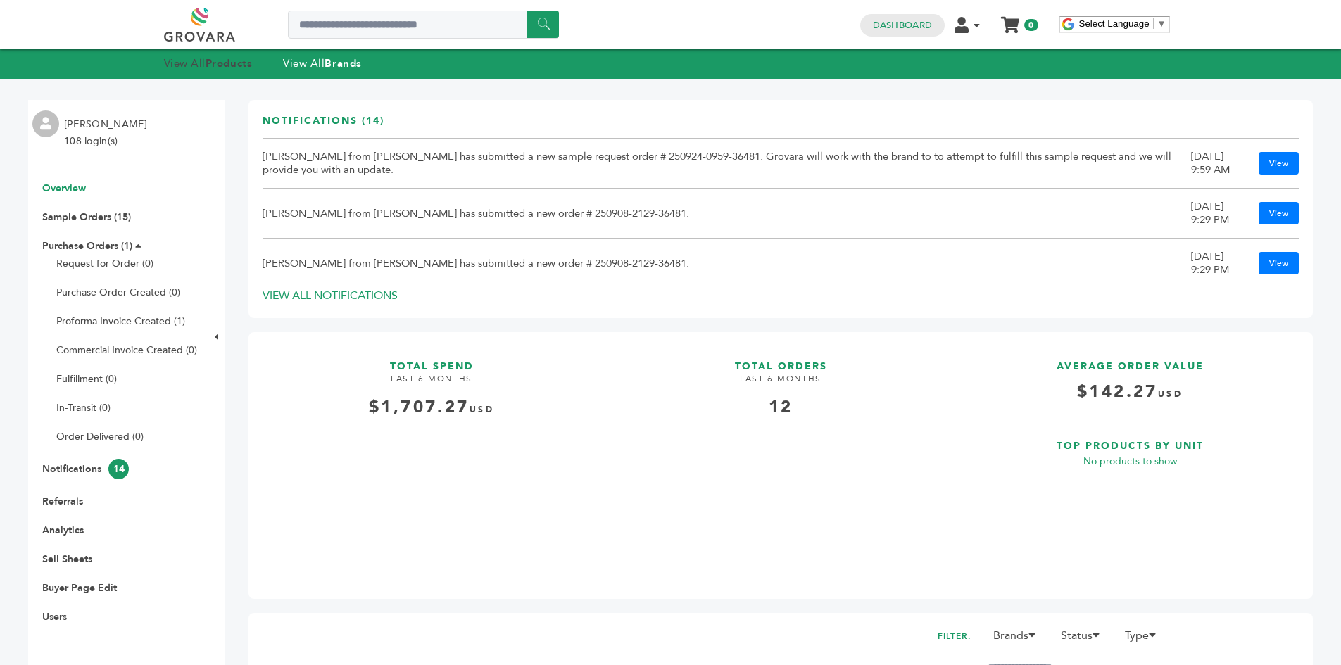
click at [221, 64] on strong "Products" at bounding box center [229, 63] width 46 height 14
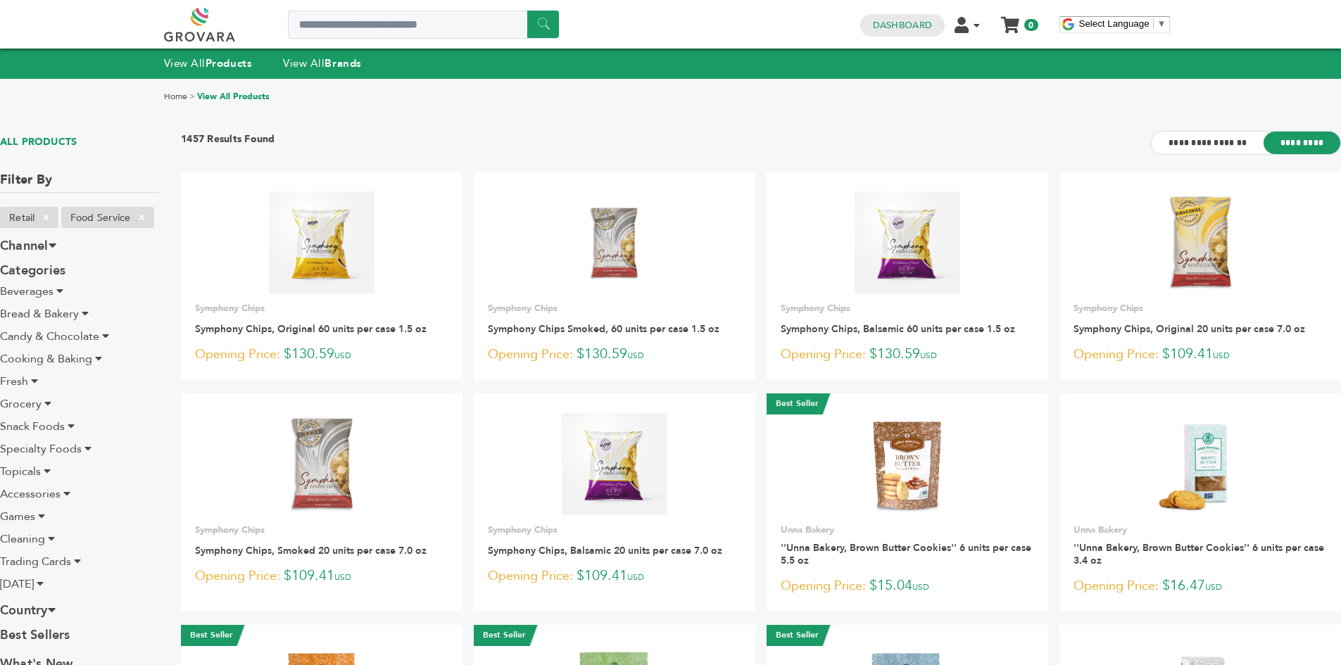
click at [62, 290] on icon at bounding box center [59, 290] width 7 height 11
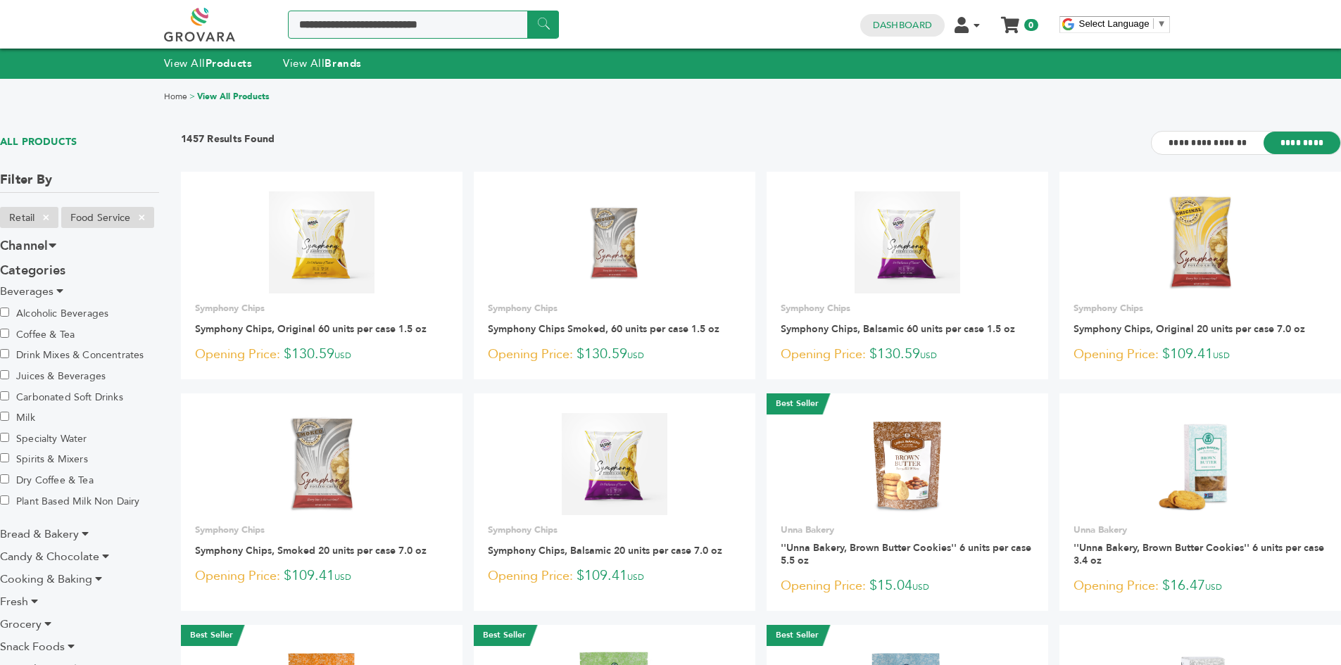
click at [363, 30] on input "Search a product or brand..." at bounding box center [423, 25] width 271 height 28
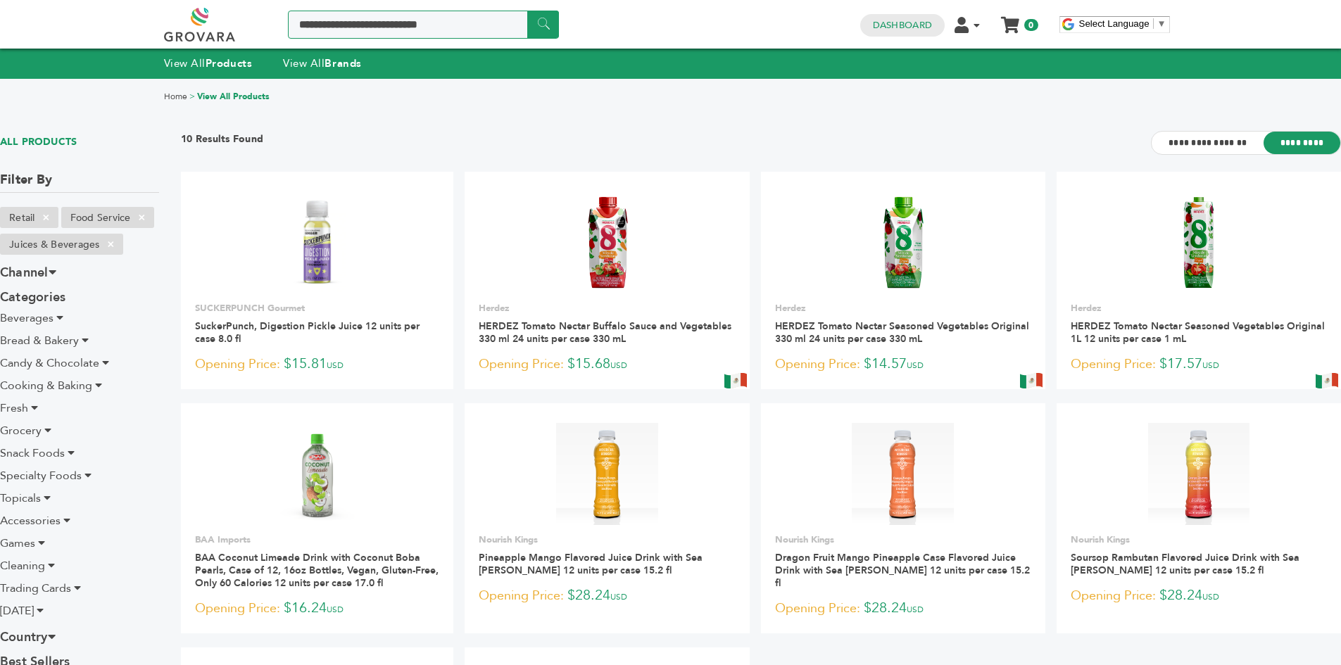
click at [336, 27] on input "Search a product or brand..." at bounding box center [423, 25] width 271 height 28
type input "*"
click at [44, 320] on span "Beverages" at bounding box center [26, 317] width 53 height 15
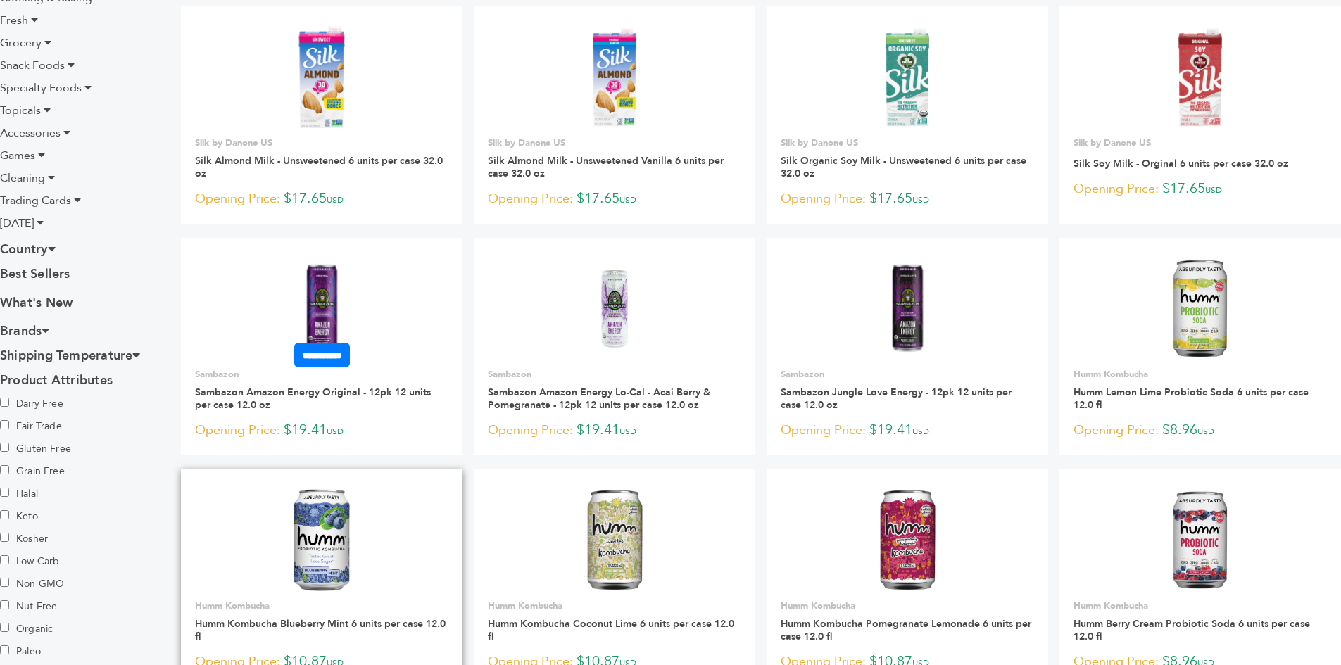
scroll to position [774, 0]
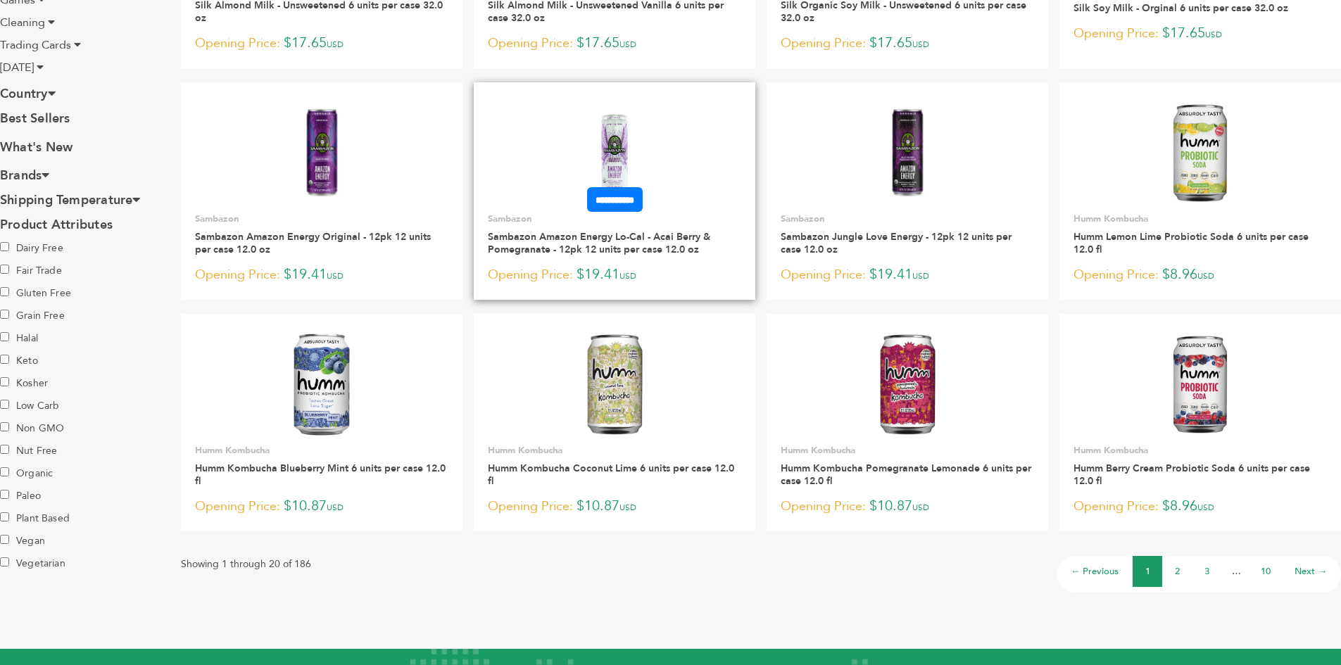
click at [583, 152] on img at bounding box center [615, 153] width 102 height 102
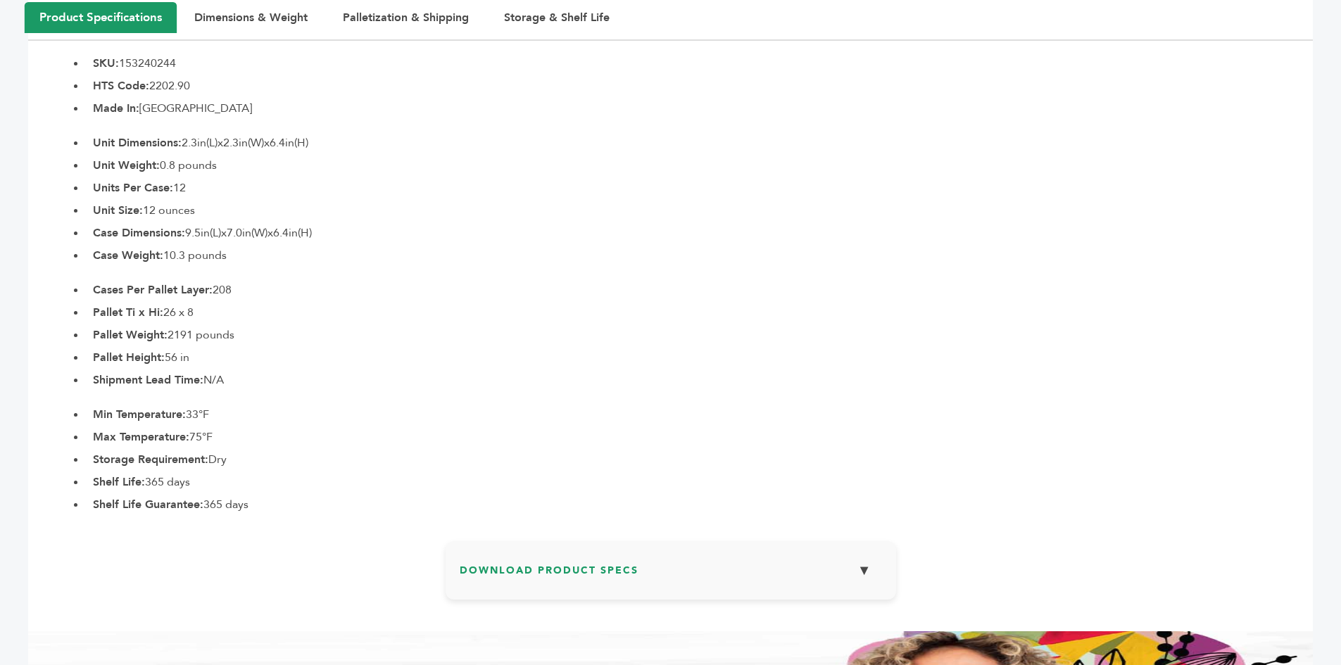
scroll to position [774, 0]
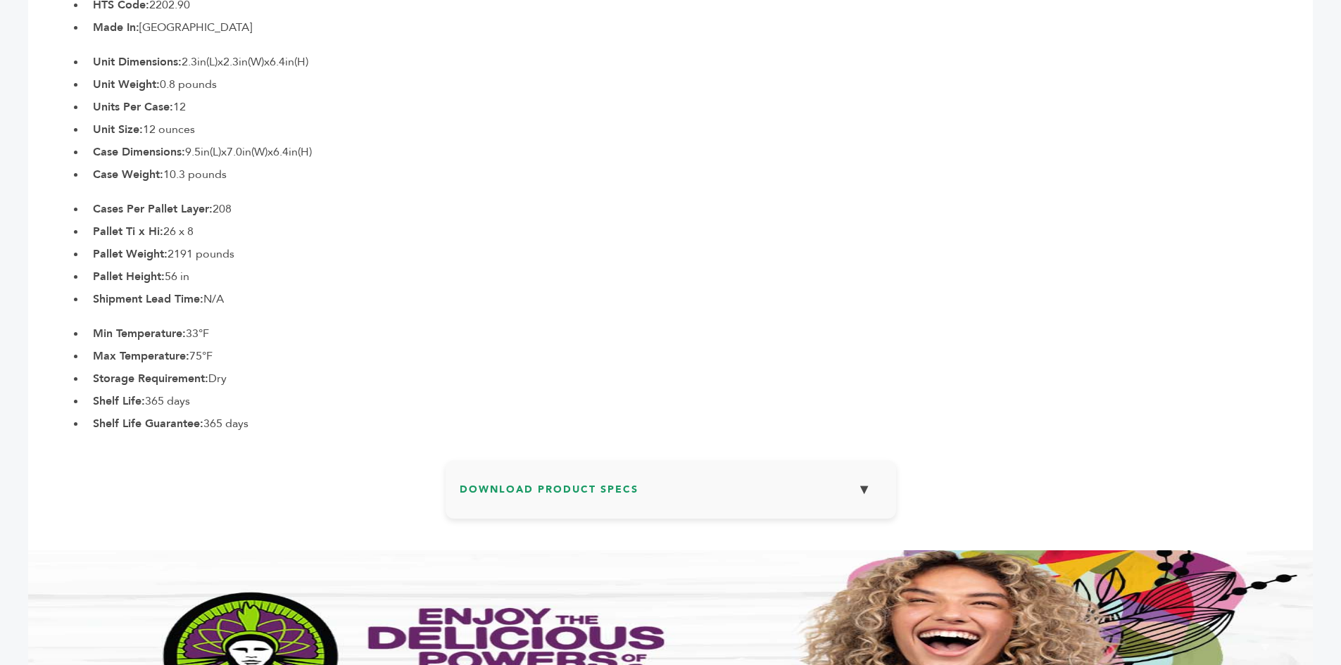
click at [534, 500] on h3 "Download Product Specs ▼" at bounding box center [671, 494] width 422 height 41
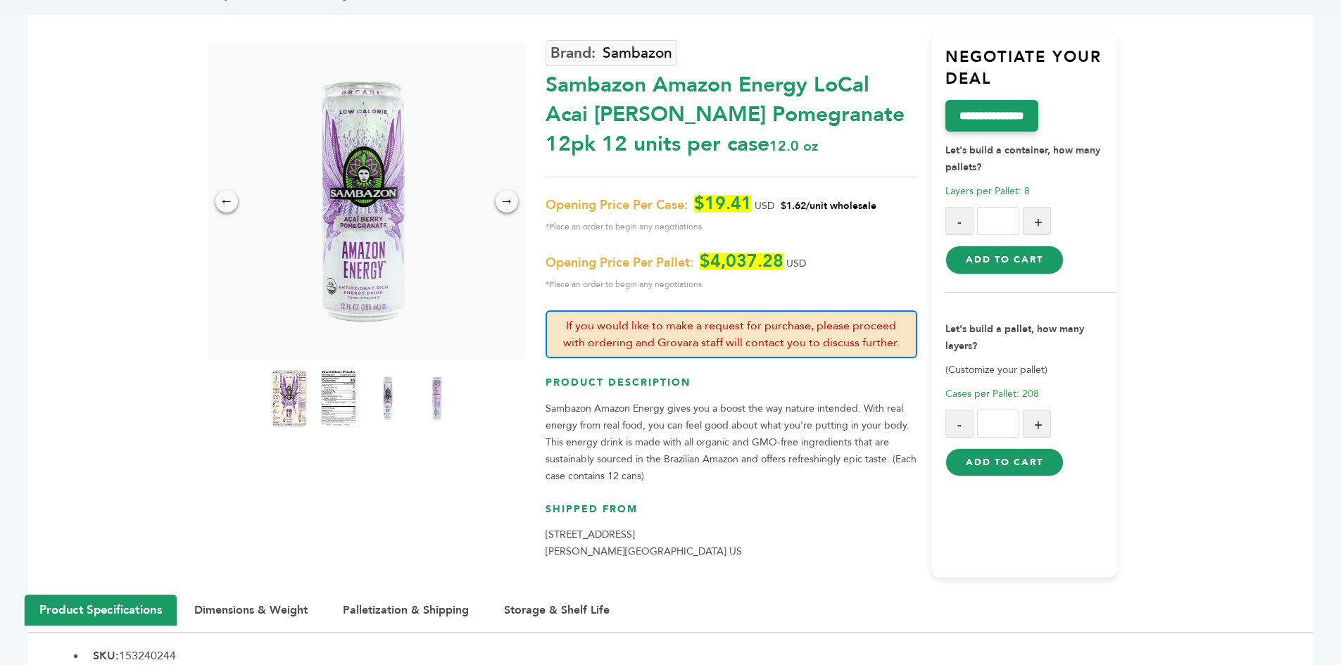
scroll to position [0, 0]
